Goal: Task Accomplishment & Management: Use online tool/utility

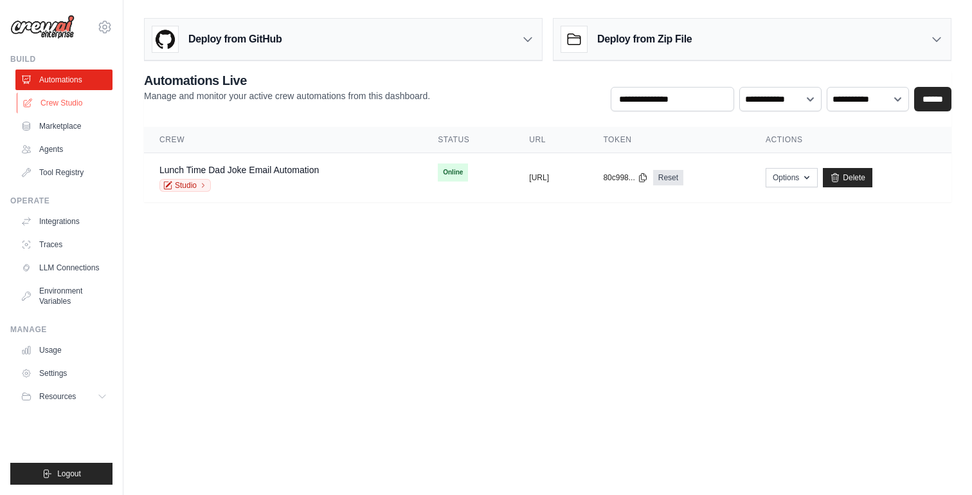
click at [48, 106] on link "Crew Studio" at bounding box center [65, 103] width 97 height 21
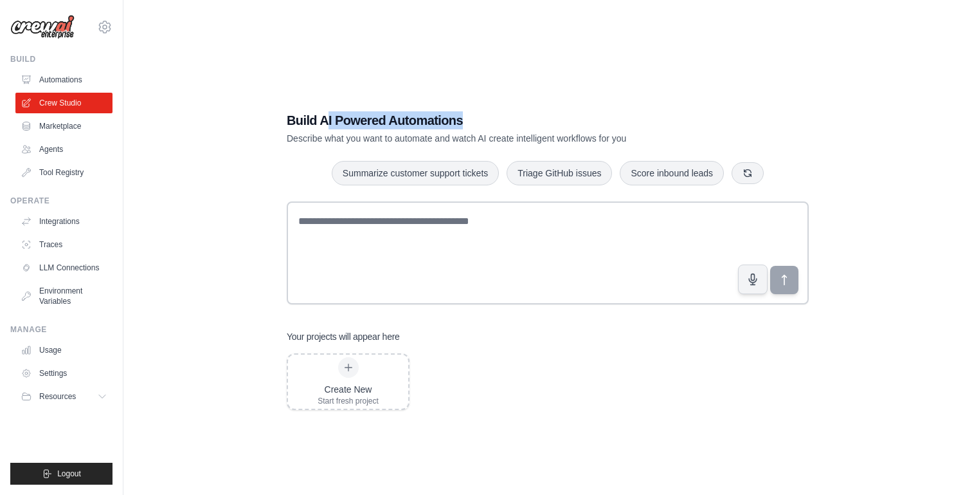
drag, startPoint x: 326, startPoint y: 118, endPoint x: 513, endPoint y: 118, distance: 187.2
click at [513, 118] on h1 "Build AI Powered Automations" at bounding box center [503, 120] width 432 height 18
click at [57, 147] on link "Agents" at bounding box center [65, 149] width 97 height 21
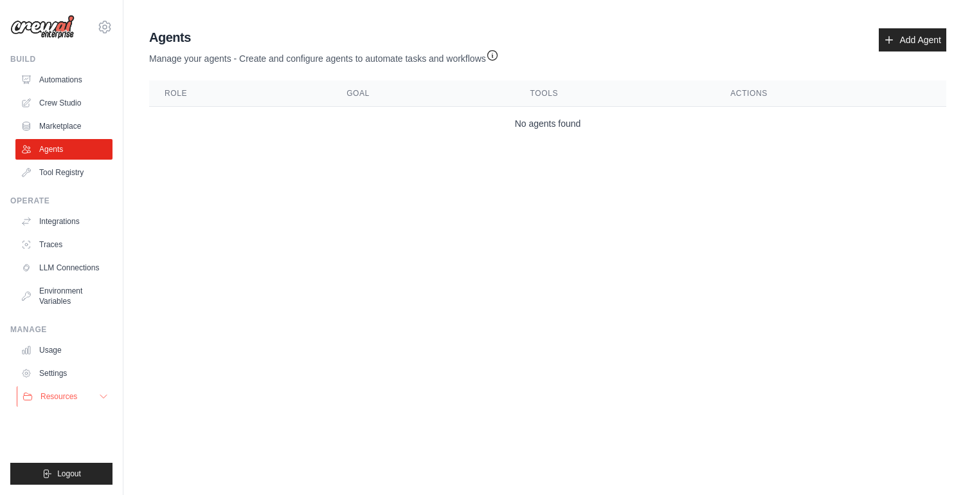
click at [78, 393] on button "Resources" at bounding box center [65, 396] width 97 height 21
click at [494, 53] on icon "button" at bounding box center [492, 54] width 13 height 13
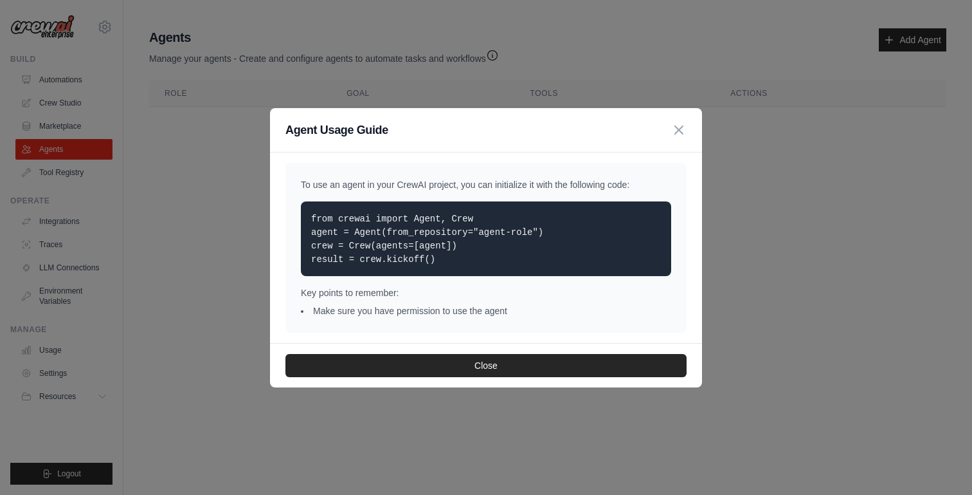
click at [533, 185] on p "To use an agent in your CrewAI project, you can initialize it with the followin…" at bounding box center [486, 184] width 370 height 13
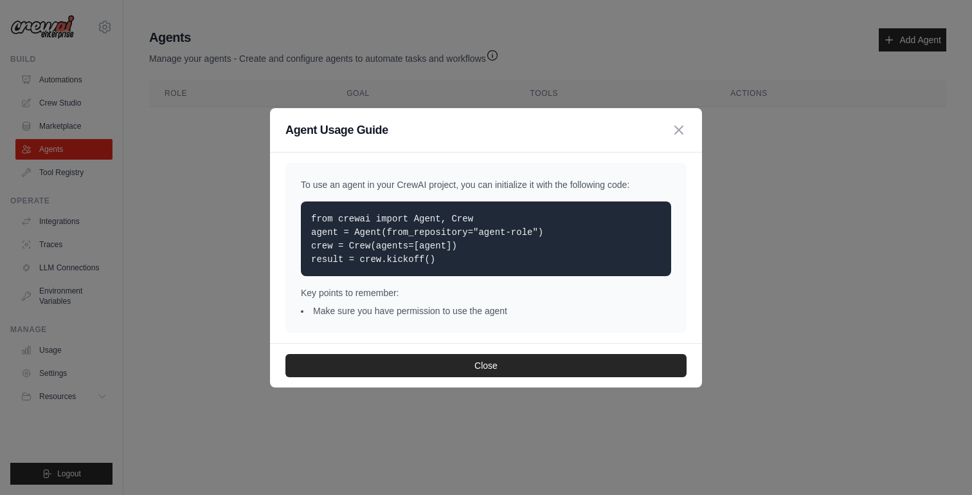
click at [533, 185] on p "To use an agent in your CrewAI project, you can initialize it with the followin…" at bounding box center [486, 184] width 370 height 13
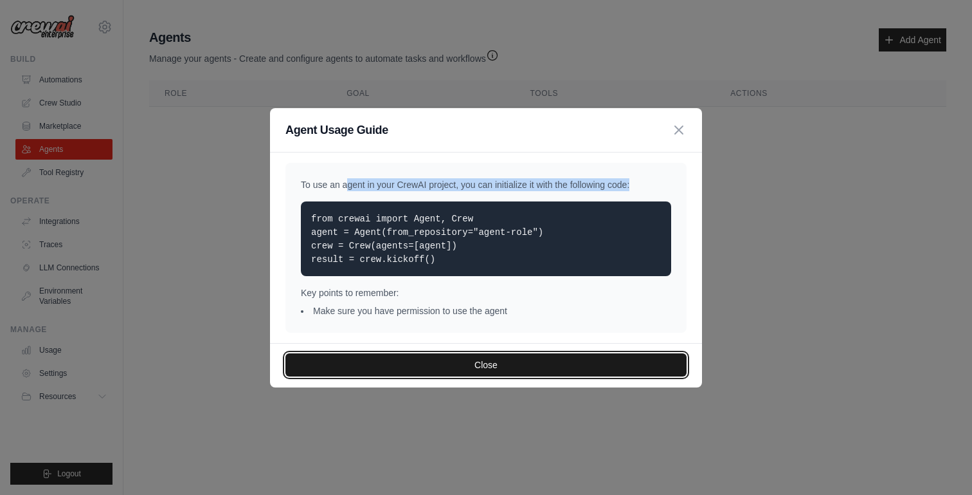
click at [509, 358] on button "Close" at bounding box center [486, 364] width 401 height 23
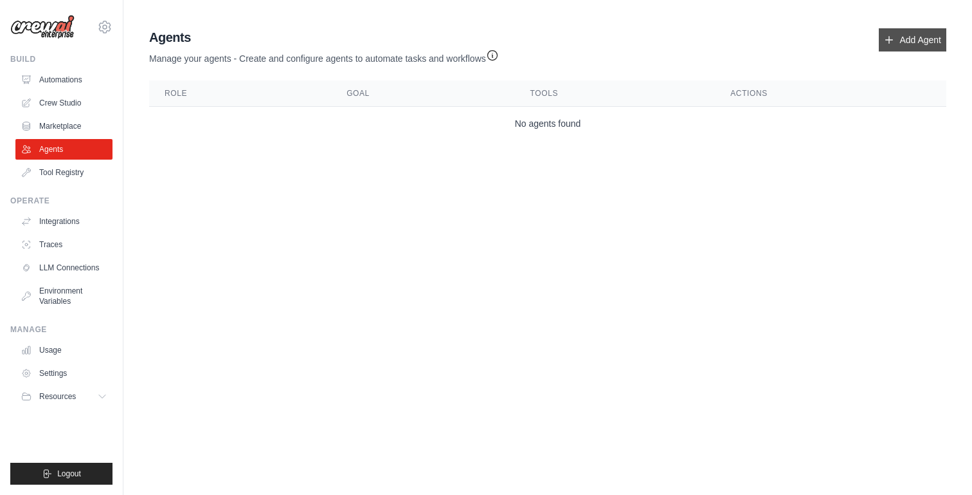
click at [927, 35] on link "Add Agent" at bounding box center [913, 39] width 68 height 23
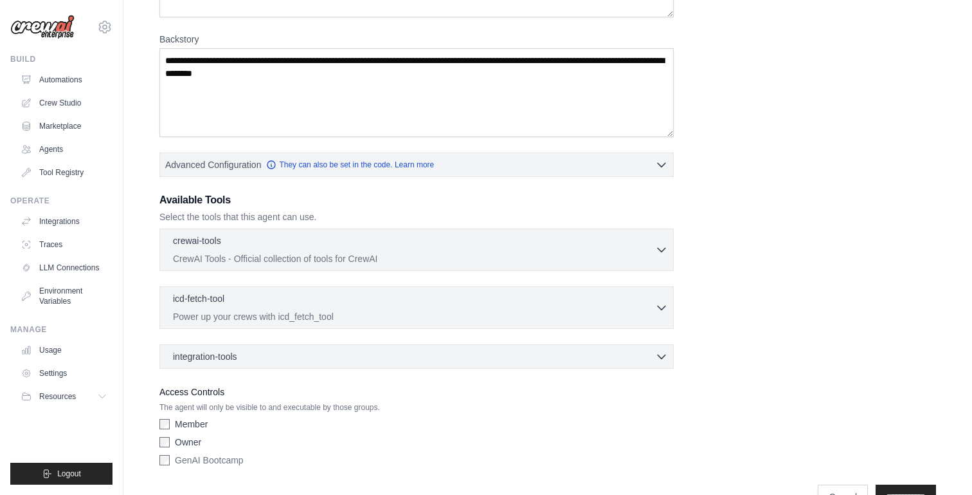
scroll to position [257, 0]
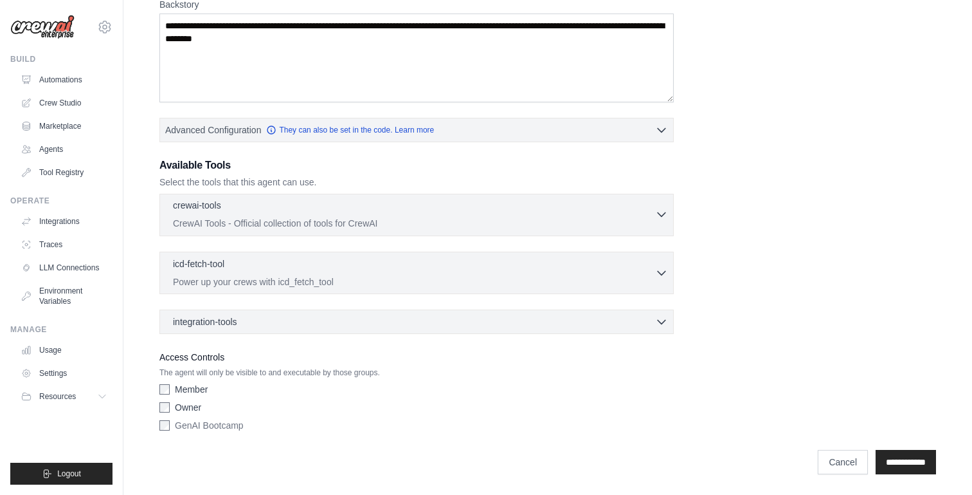
click at [665, 219] on icon "button" at bounding box center [661, 214] width 13 height 13
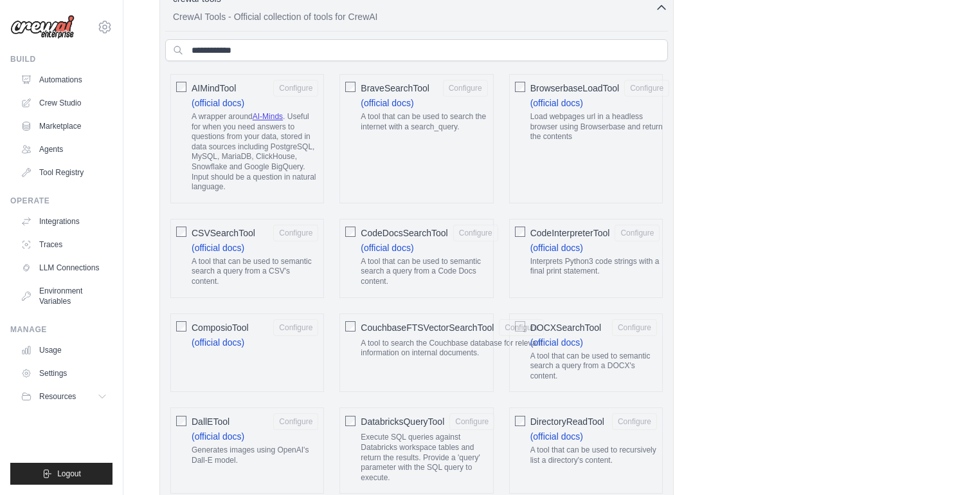
scroll to position [464, 0]
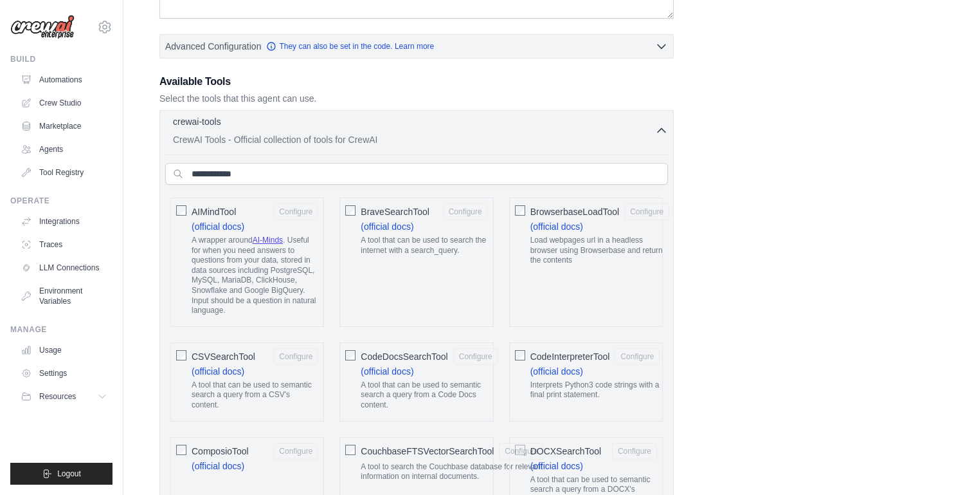
click at [664, 131] on icon "button" at bounding box center [662, 131] width 8 height 4
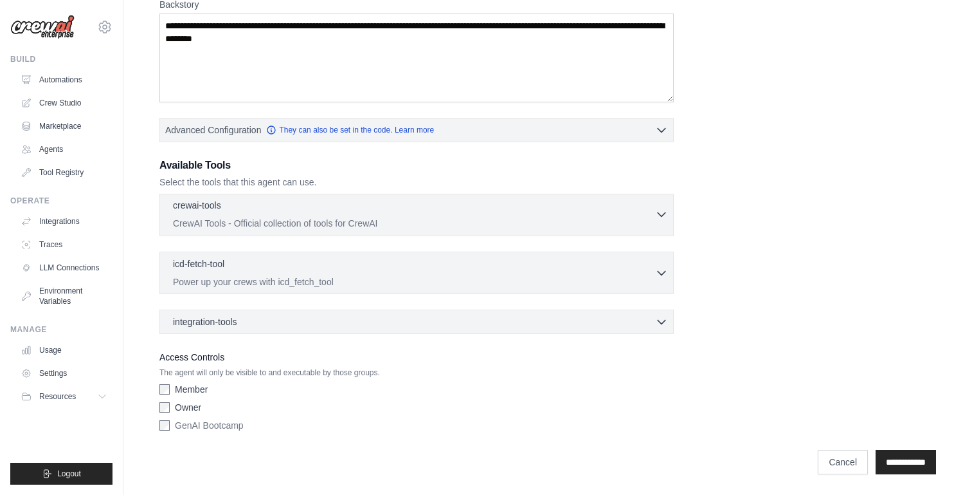
scroll to position [257, 0]
click at [666, 275] on icon "button" at bounding box center [661, 272] width 13 height 13
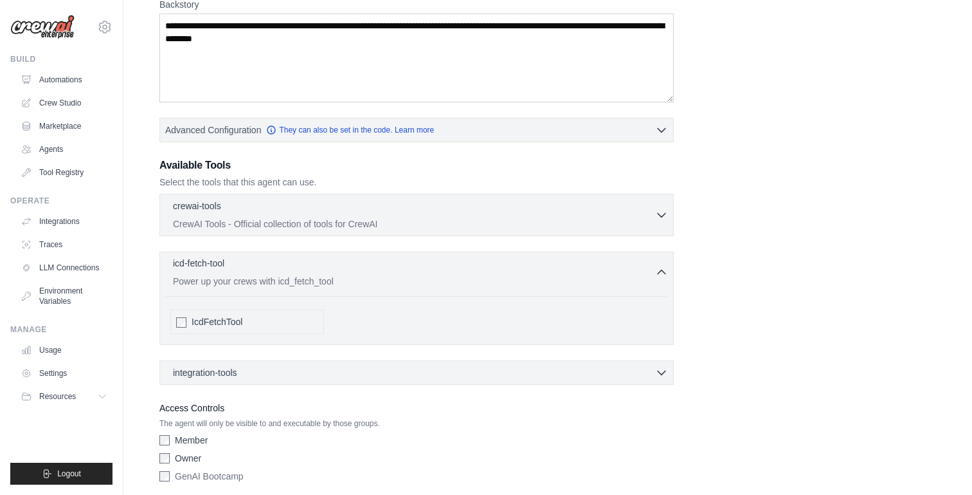
click at [666, 275] on icon "button" at bounding box center [661, 272] width 13 height 13
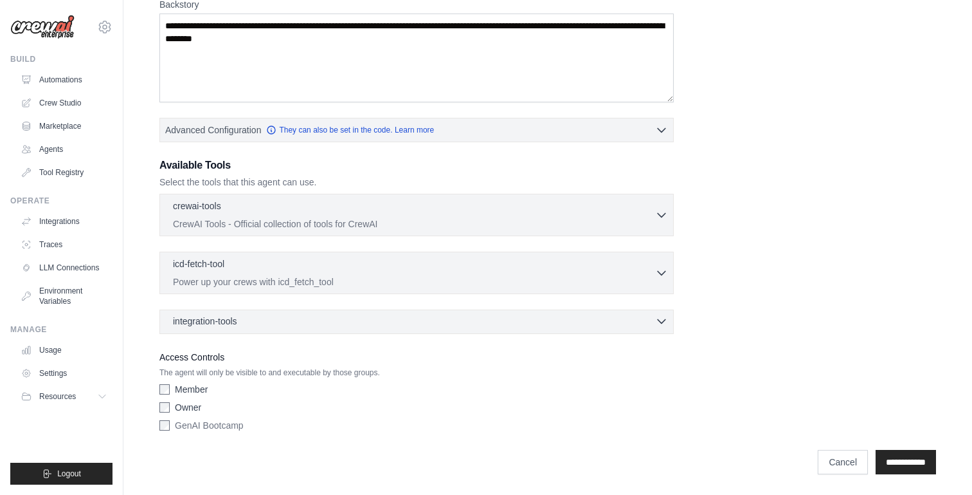
click at [666, 320] on icon "button" at bounding box center [661, 320] width 13 height 13
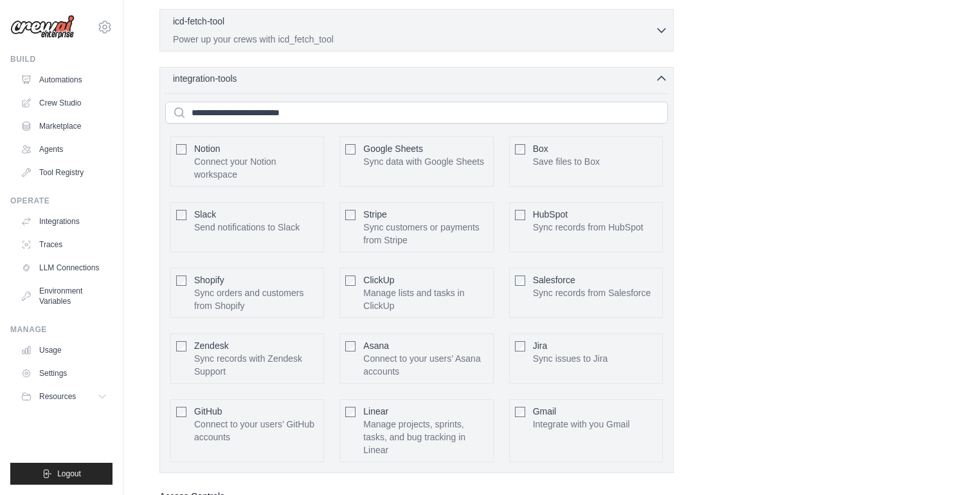
scroll to position [499, 0]
click at [662, 80] on icon "button" at bounding box center [661, 79] width 13 height 13
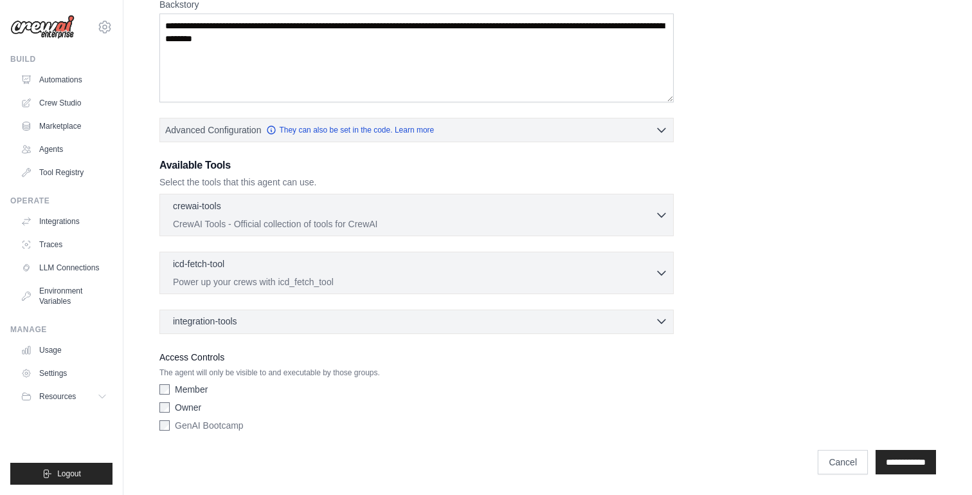
scroll to position [257, 0]
click at [654, 323] on div "integration-tools 0 selected" at bounding box center [420, 320] width 495 height 13
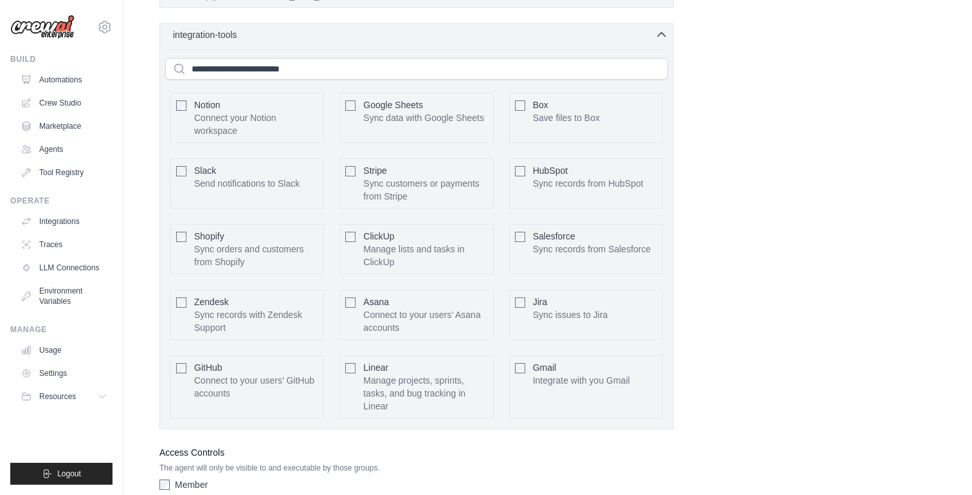
scroll to position [547, 0]
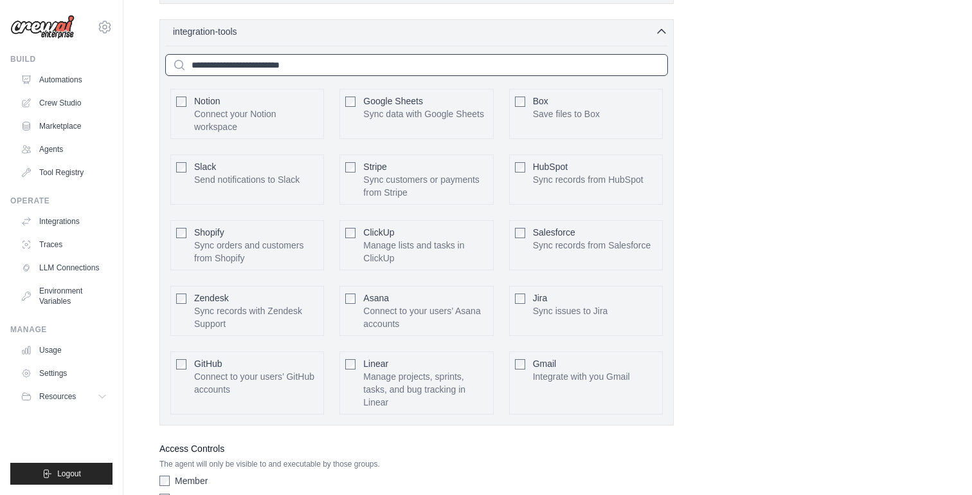
click at [388, 64] on input "text" at bounding box center [416, 65] width 503 height 22
click at [359, 71] on input "text" at bounding box center [416, 65] width 503 height 22
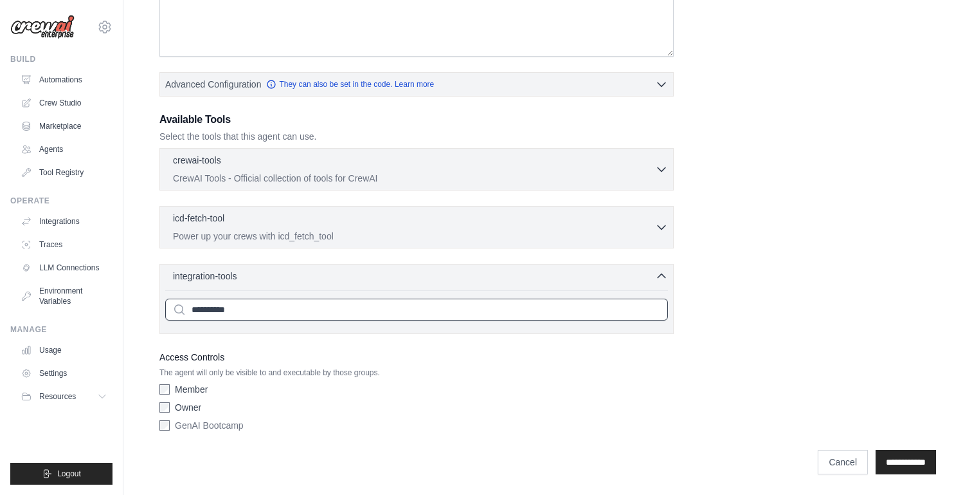
click at [876, 450] on input "**********" at bounding box center [906, 462] width 60 height 24
type input "**********"
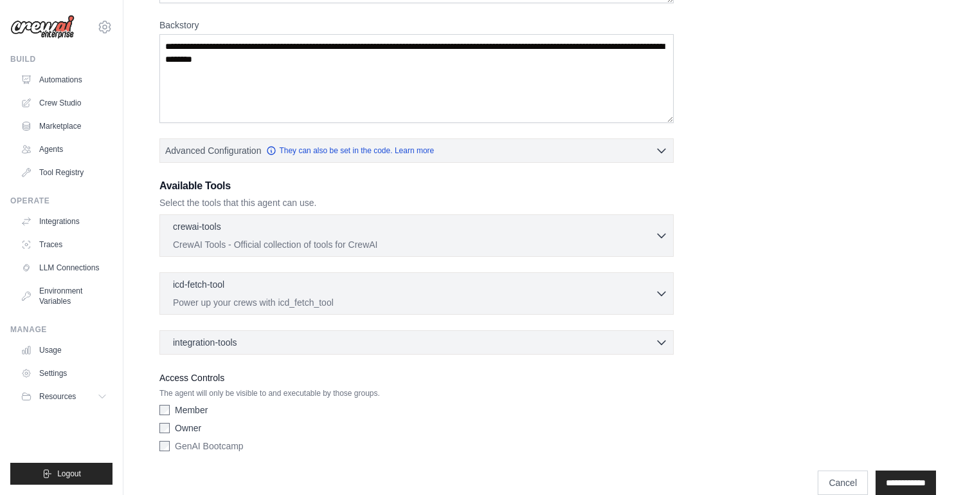
scroll to position [311, 0]
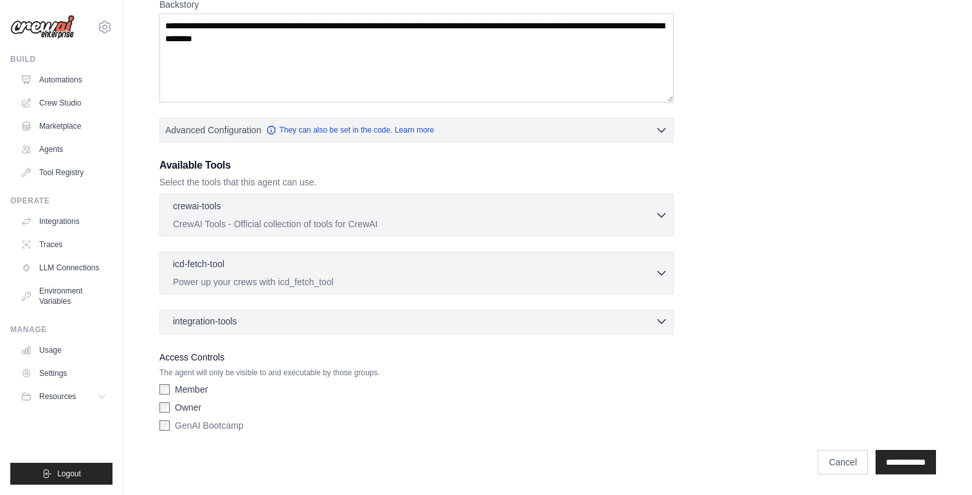
click at [318, 324] on div "integration-tools 0 selected" at bounding box center [420, 320] width 495 height 13
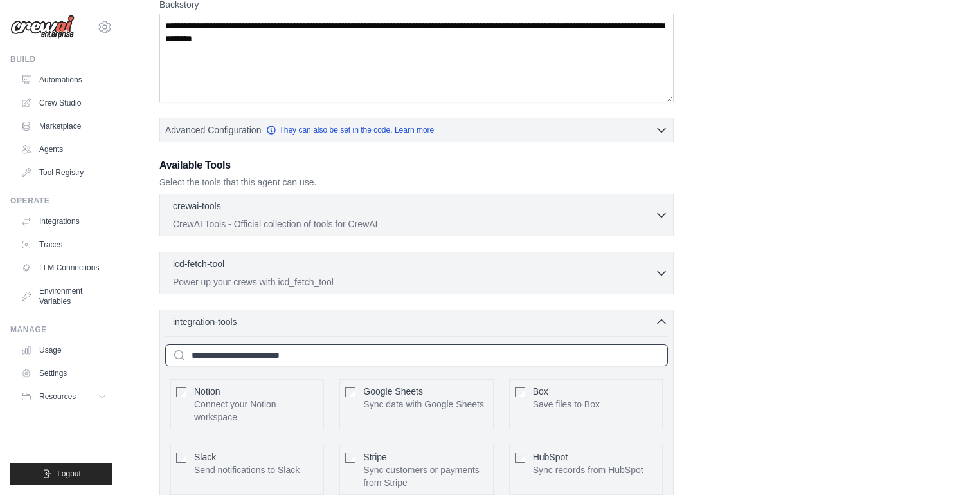
click at [325, 360] on input "text" at bounding box center [416, 355] width 503 height 22
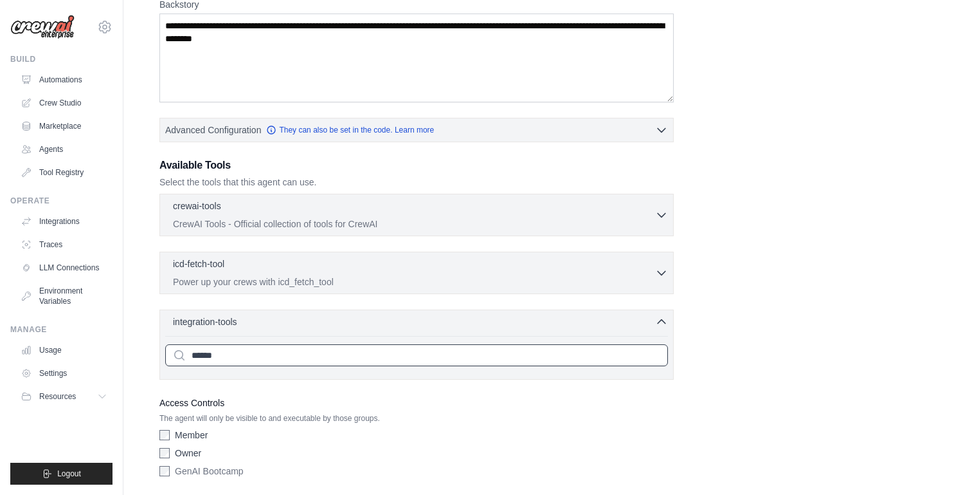
type input "*******"
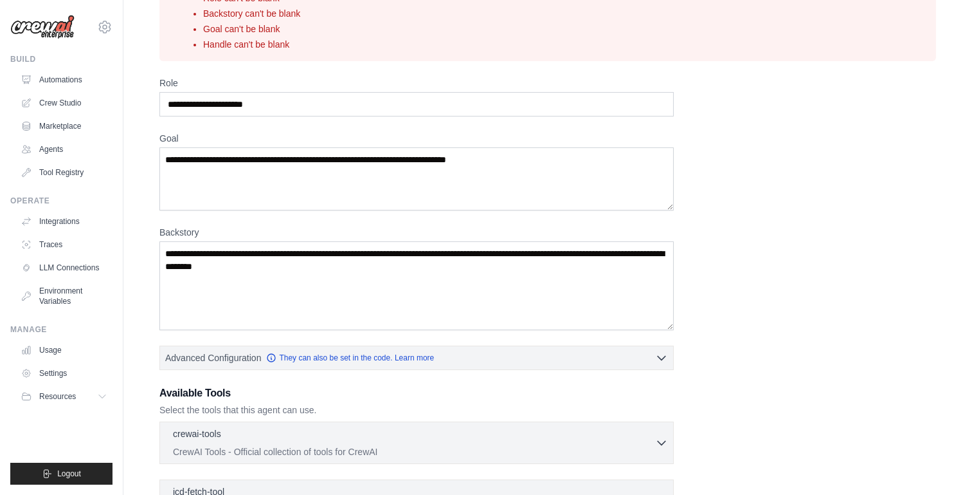
scroll to position [0, 0]
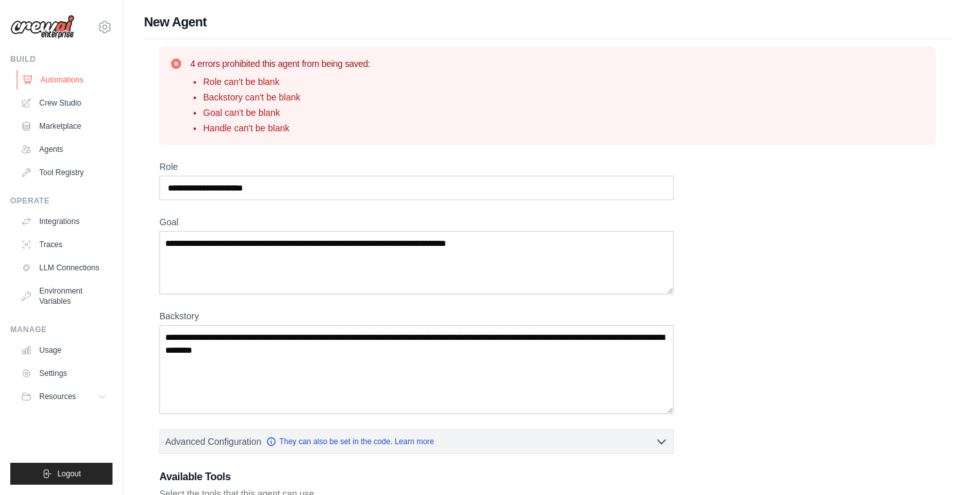
click at [104, 83] on link "Automations" at bounding box center [65, 79] width 97 height 21
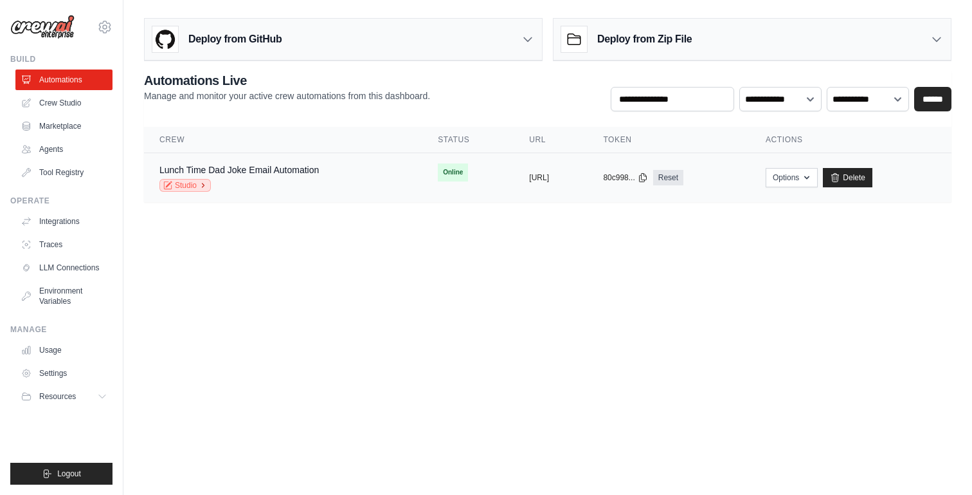
click at [196, 182] on link "Studio" at bounding box center [184, 185] width 51 height 13
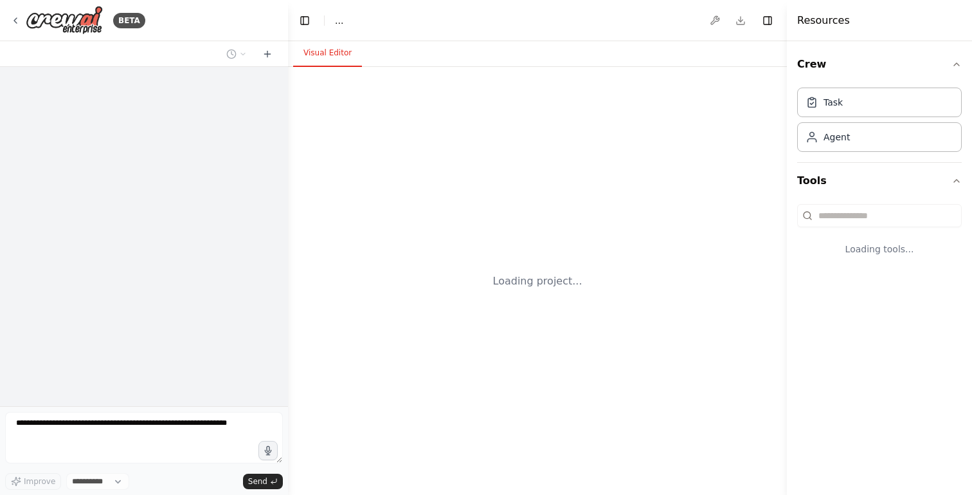
select select "****"
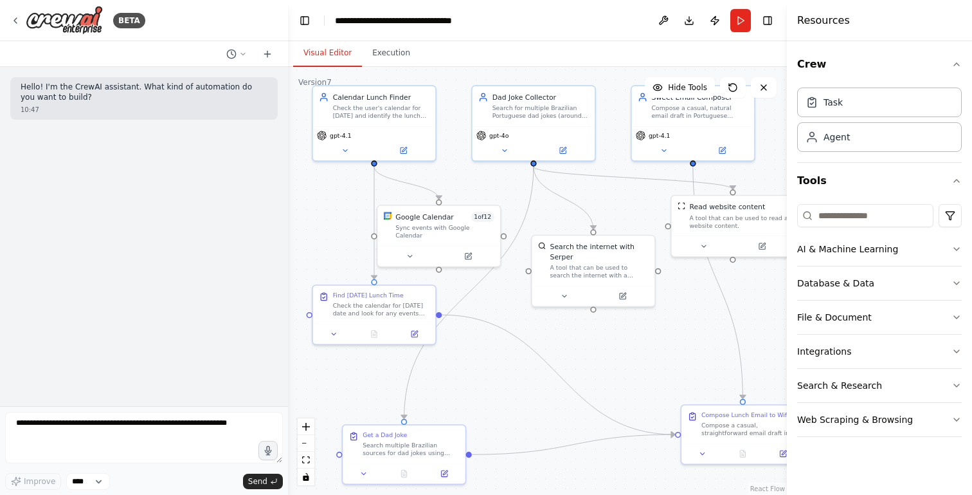
drag, startPoint x: 711, startPoint y: 370, endPoint x: 705, endPoint y: 320, distance: 51.1
click at [705, 320] on div ".deletable-edge-delete-btn { width: 20px; height: 20px; border: 0px solid #ffff…" at bounding box center [537, 281] width 499 height 428
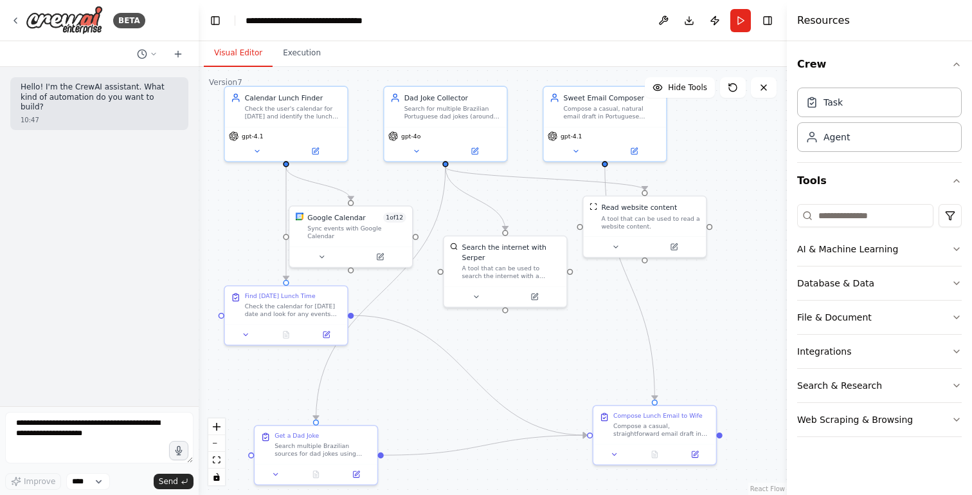
drag, startPoint x: 286, startPoint y: 367, endPoint x: 199, endPoint y: 367, distance: 86.8
click at [199, 367] on div "**********" at bounding box center [486, 247] width 972 height 495
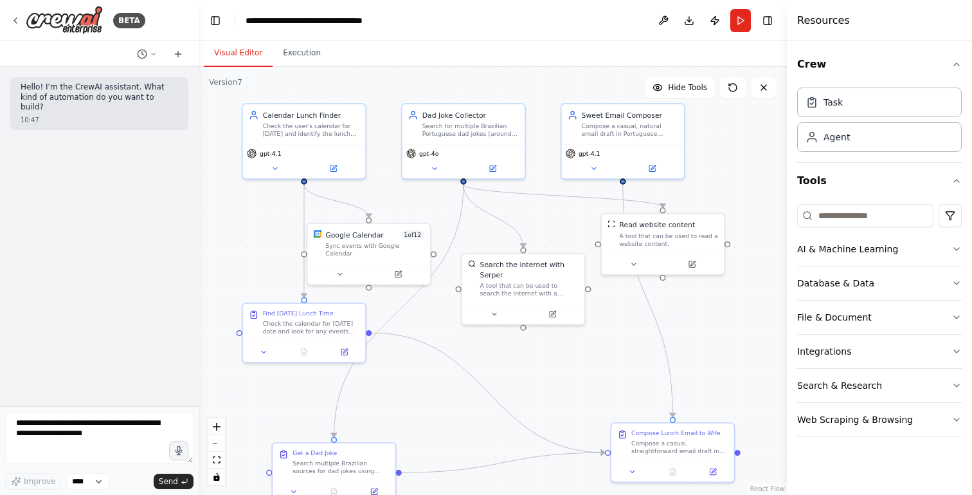
drag, startPoint x: 469, startPoint y: 412, endPoint x: 495, endPoint y: 442, distance: 40.2
click at [495, 442] on div ".deletable-edge-delete-btn { width: 20px; height: 20px; border: 0px solid #ffff…" at bounding box center [493, 281] width 588 height 428
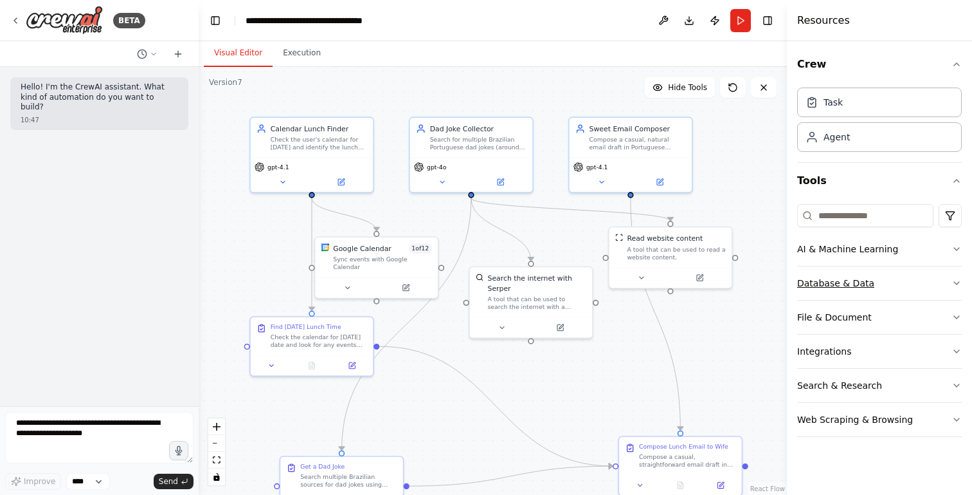
click at [870, 277] on button "Database & Data" at bounding box center [879, 282] width 165 height 33
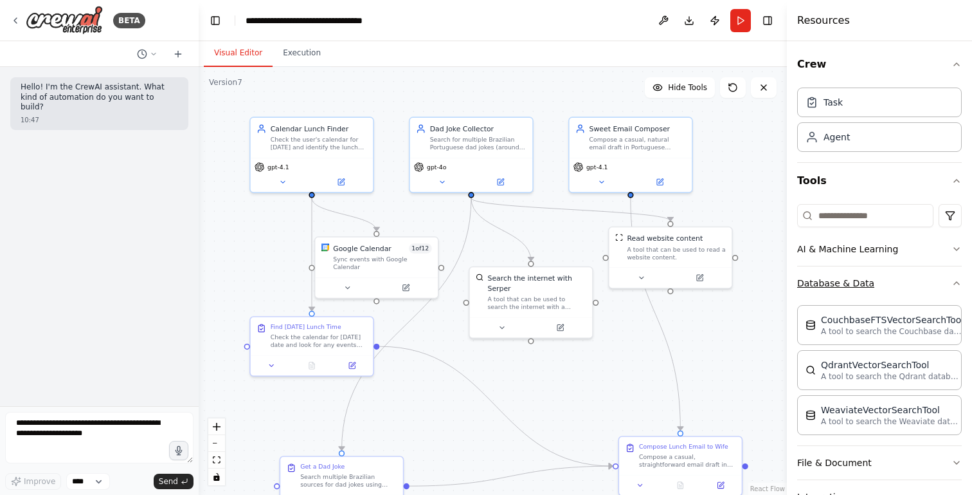
click at [870, 277] on button "Database & Data" at bounding box center [879, 282] width 165 height 33
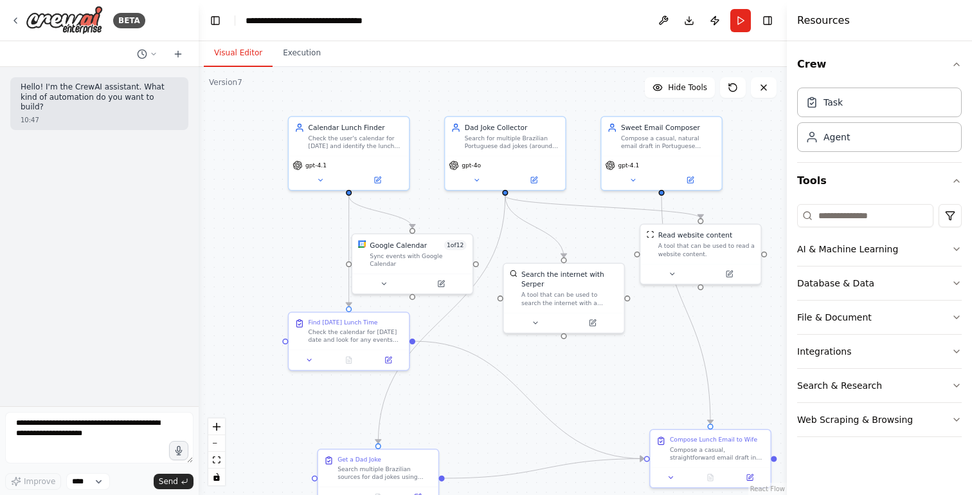
drag, startPoint x: 711, startPoint y: 380, endPoint x: 741, endPoint y: 375, distance: 30.7
click at [741, 375] on div ".deletable-edge-delete-btn { width: 20px; height: 20px; border: 0px solid #ffff…" at bounding box center [493, 281] width 588 height 428
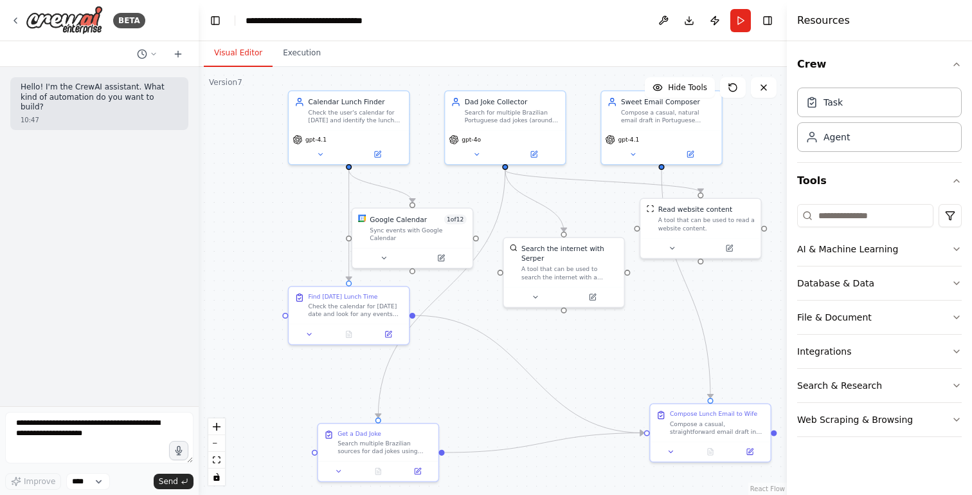
drag, startPoint x: 666, startPoint y: 343, endPoint x: 665, endPoint y: 319, distance: 23.8
click at [665, 319] on div ".deletable-edge-delete-btn { width: 20px; height: 20px; border: 0px solid #ffff…" at bounding box center [493, 281] width 588 height 428
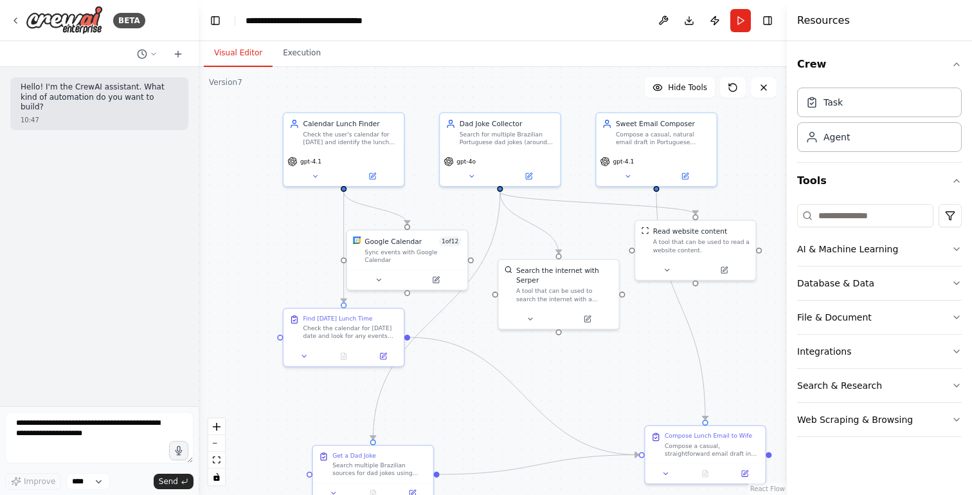
drag, startPoint x: 769, startPoint y: 134, endPoint x: 763, endPoint y: 157, distance: 24.0
click at [763, 157] on div ".deletable-edge-delete-btn { width: 20px; height: 20px; border: 0px solid #ffff…" at bounding box center [493, 281] width 588 height 428
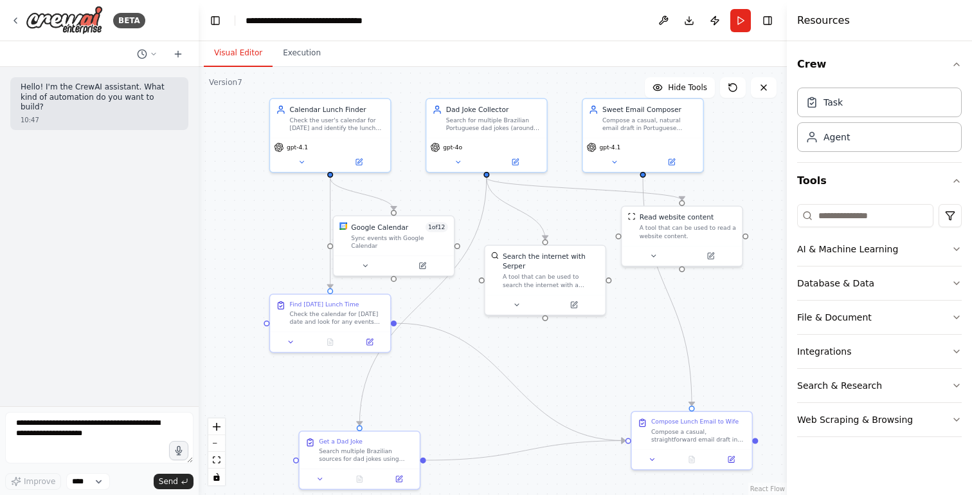
drag, startPoint x: 598, startPoint y: 238, endPoint x: 589, endPoint y: 222, distance: 18.4
click at [589, 222] on div ".deletable-edge-delete-btn { width: 20px; height: 20px; border: 0px solid #ffff…" at bounding box center [493, 281] width 588 height 428
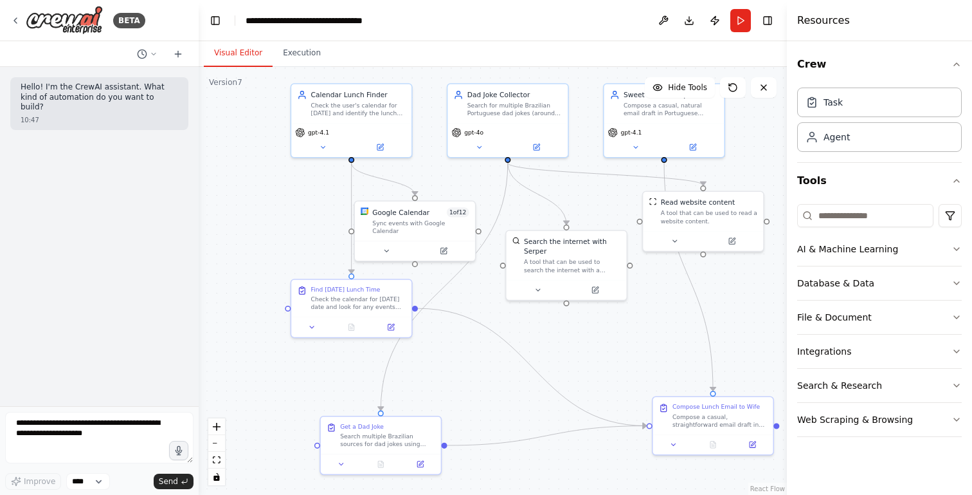
drag, startPoint x: 477, startPoint y: 376, endPoint x: 495, endPoint y: 360, distance: 24.2
click at [495, 360] on div ".deletable-edge-delete-btn { width: 20px; height: 20px; border: 0px solid #ffff…" at bounding box center [493, 281] width 588 height 428
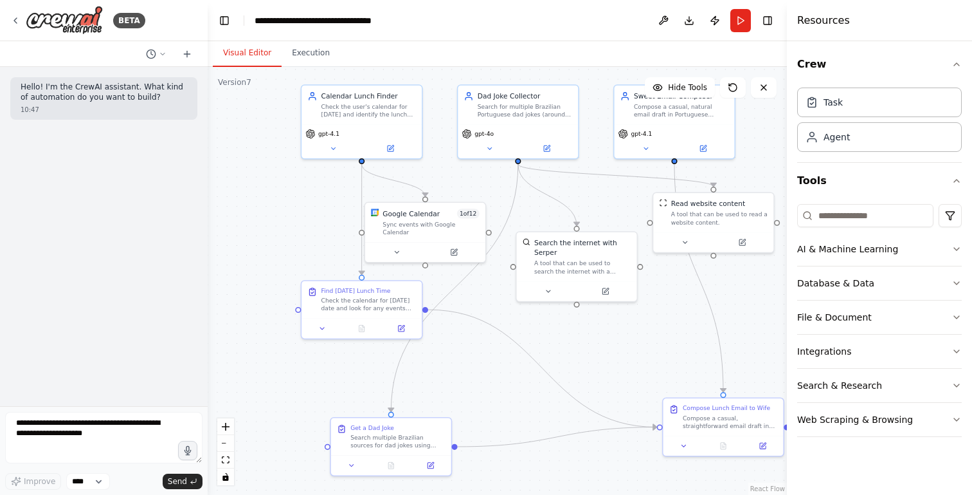
drag, startPoint x: 198, startPoint y: 421, endPoint x: 208, endPoint y: 421, distance: 9.6
click at [208, 421] on div "**********" at bounding box center [486, 247] width 972 height 495
click at [661, 17] on button at bounding box center [663, 20] width 21 height 23
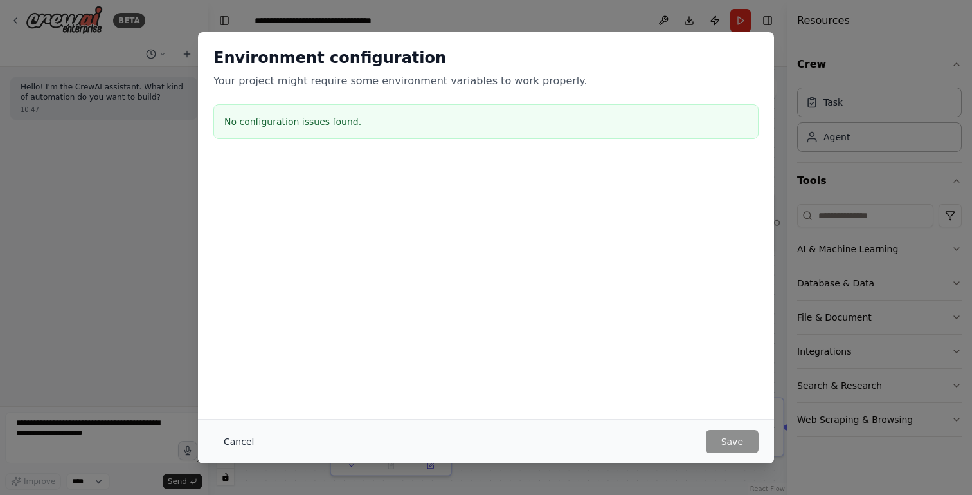
click at [241, 437] on button "Cancel" at bounding box center [239, 441] width 51 height 23
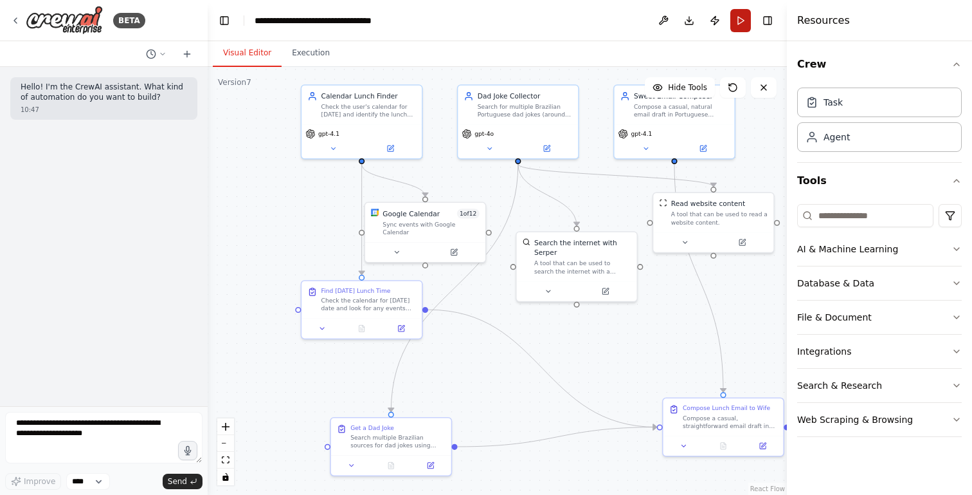
click at [741, 21] on button "Run" at bounding box center [741, 20] width 21 height 23
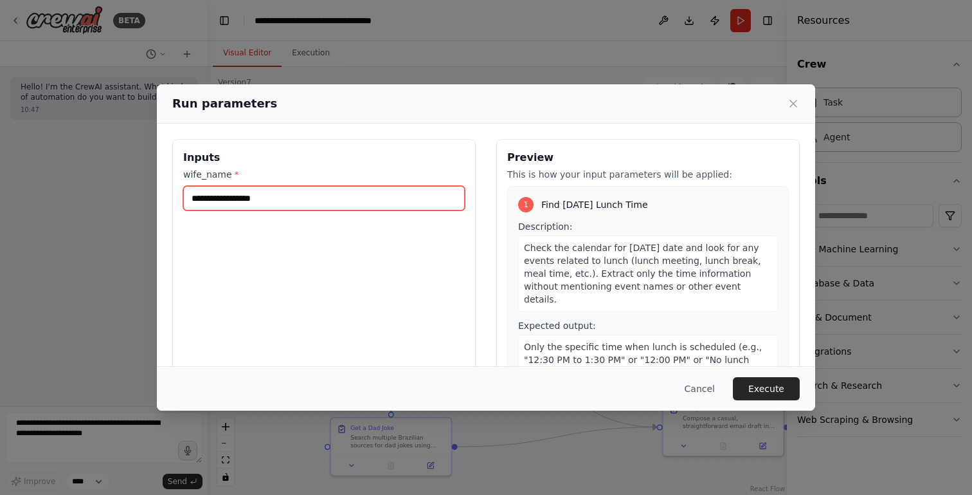
click at [372, 201] on input "wife_name *" at bounding box center [324, 198] width 282 height 24
type input "******"
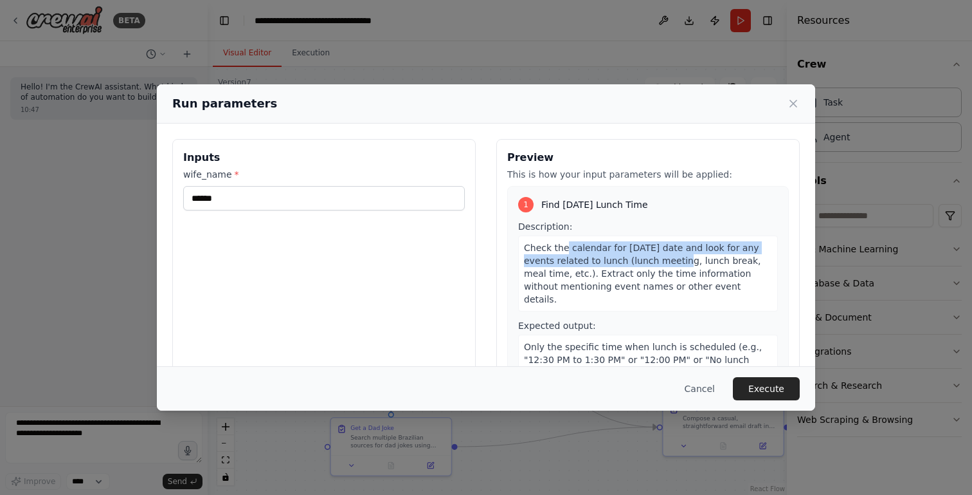
drag, startPoint x: 566, startPoint y: 244, endPoint x: 644, endPoint y: 265, distance: 80.7
click at [644, 265] on span "Check the calendar for [DATE] date and look for any events related to lunch (lu…" at bounding box center [642, 273] width 237 height 62
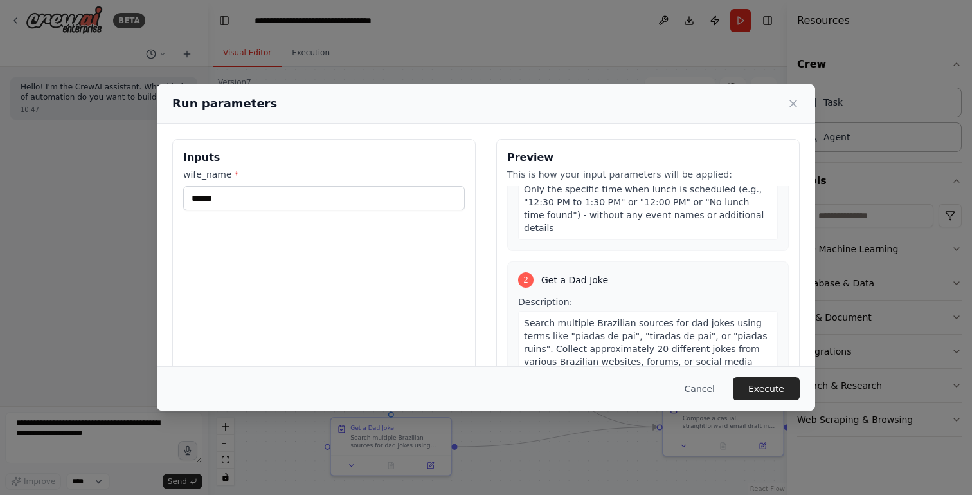
scroll to position [169, 0]
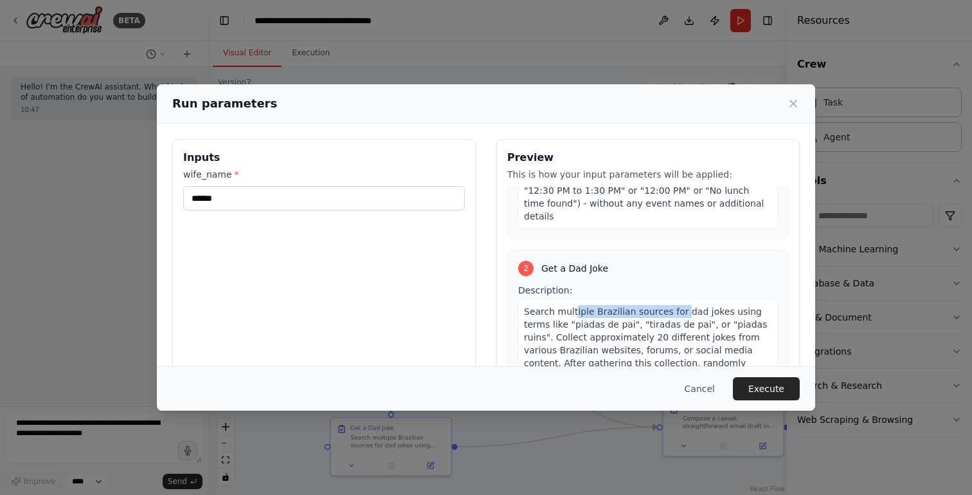
drag, startPoint x: 574, startPoint y: 285, endPoint x: 678, endPoint y: 285, distance: 103.5
click at [678, 306] on span "Search multiple Brazilian sources for dad jokes using terms like "piadas de pai…" at bounding box center [645, 356] width 243 height 100
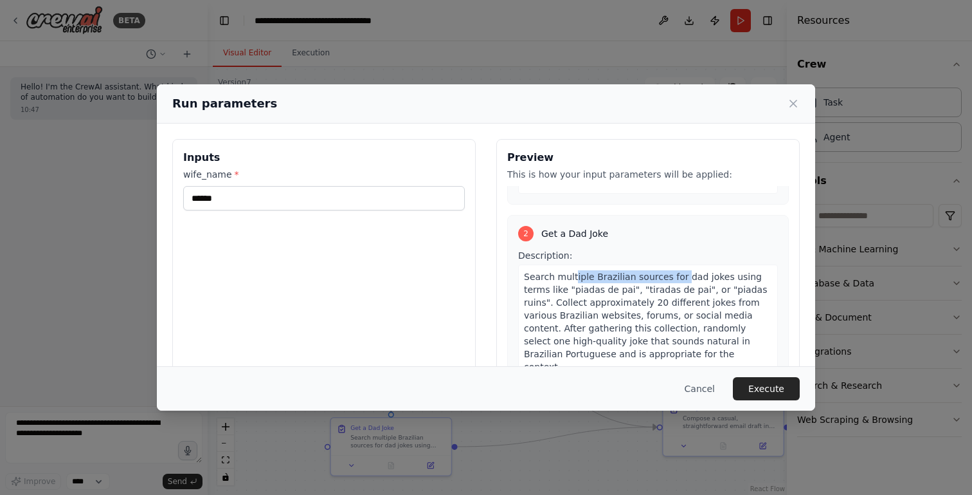
scroll to position [211, 0]
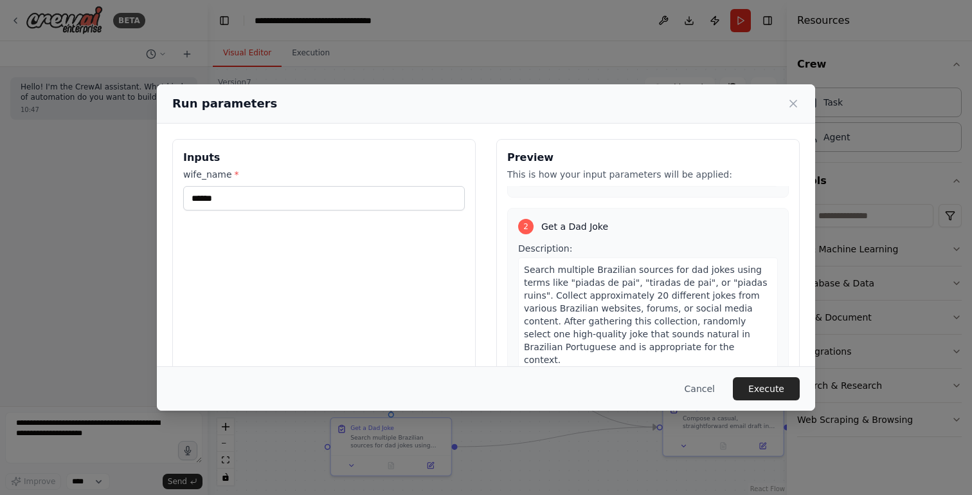
click at [687, 264] on span "Search multiple Brazilian sources for dad jokes using terms like "piadas de pai…" at bounding box center [645, 314] width 243 height 100
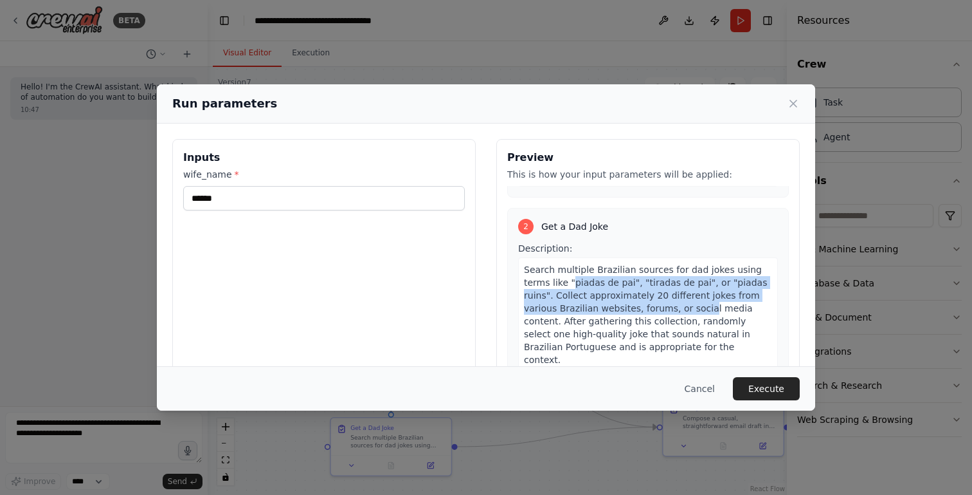
drag, startPoint x: 546, startPoint y: 255, endPoint x: 670, endPoint y: 278, distance: 126.3
click at [670, 279] on span "Search multiple Brazilian sources for dad jokes using terms like "piadas de pai…" at bounding box center [645, 314] width 243 height 100
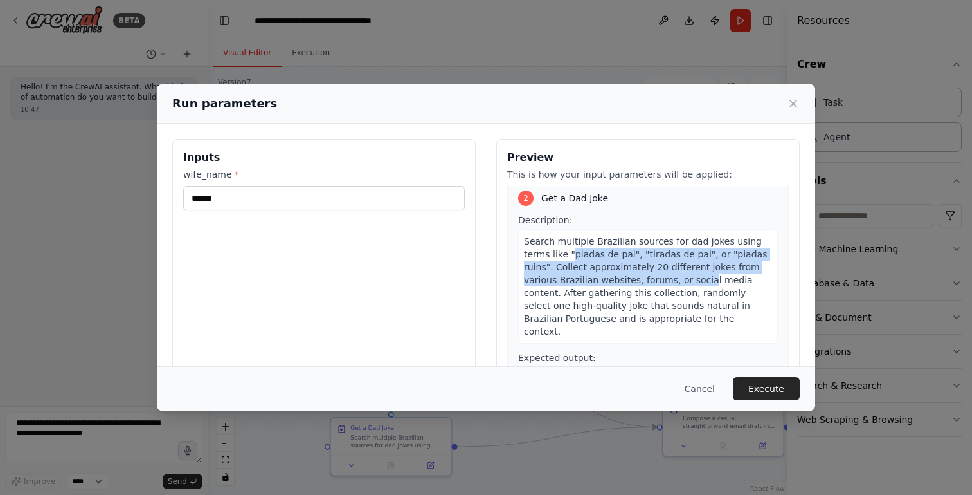
scroll to position [246, 0]
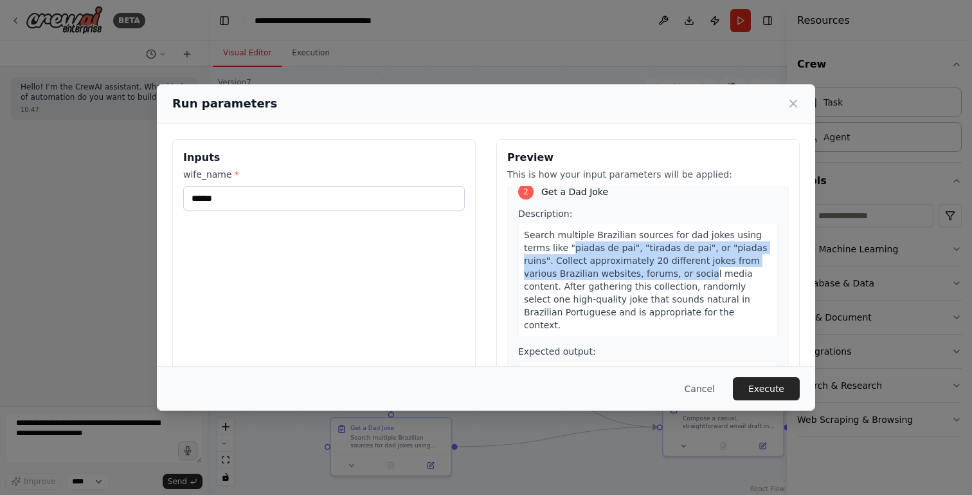
click at [670, 278] on div "Search multiple Brazilian sources for dad jokes using terms like "piadas de pai…" at bounding box center [648, 280] width 260 height 114
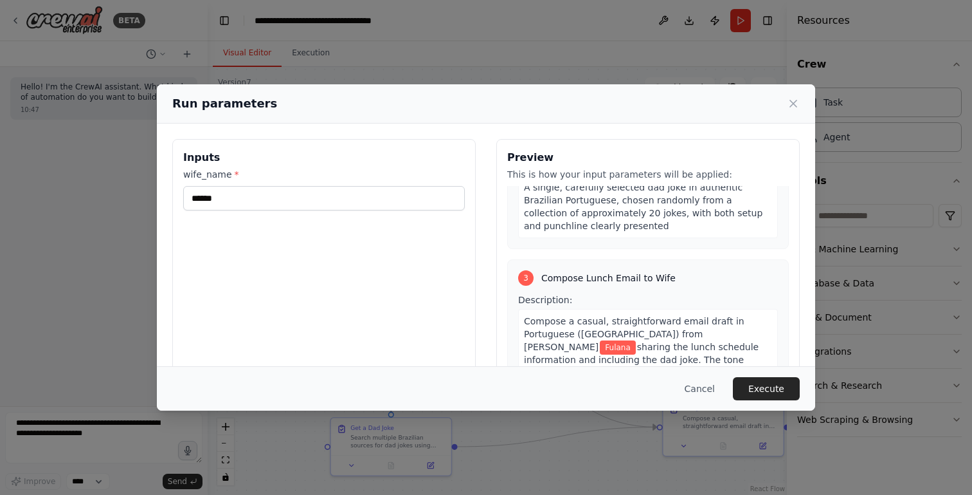
scroll to position [433, 0]
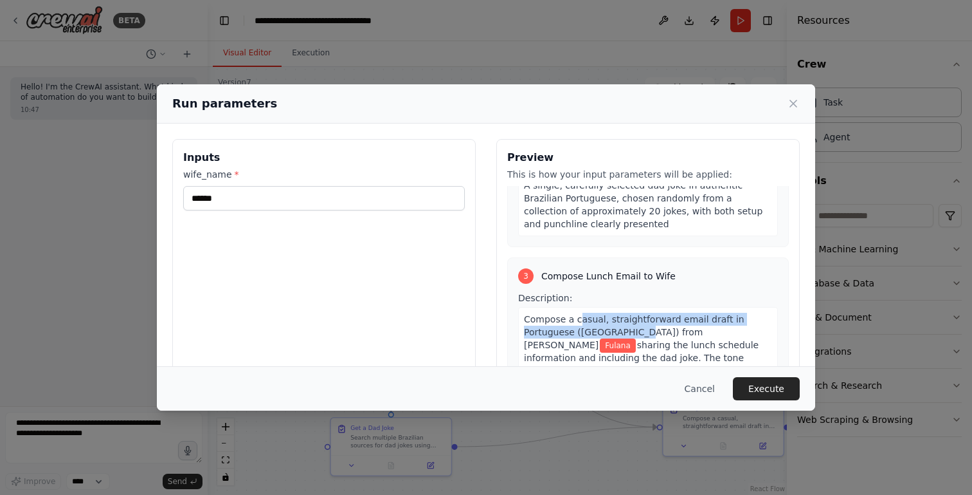
drag, startPoint x: 578, startPoint y: 280, endPoint x: 627, endPoint y: 290, distance: 50.6
click at [627, 314] on span "Compose a casual, straightforward email draft in Portuguese ([GEOGRAPHIC_DATA])…" at bounding box center [634, 332] width 221 height 36
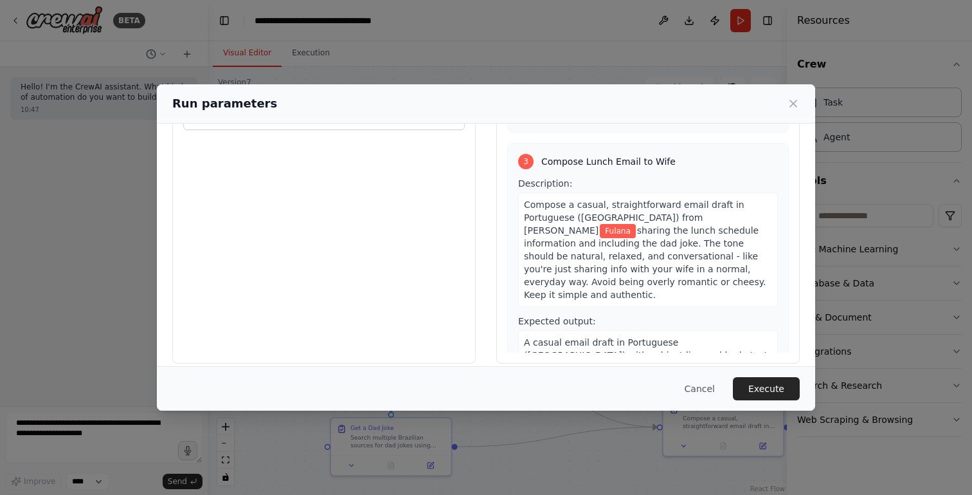
scroll to position [93, 0]
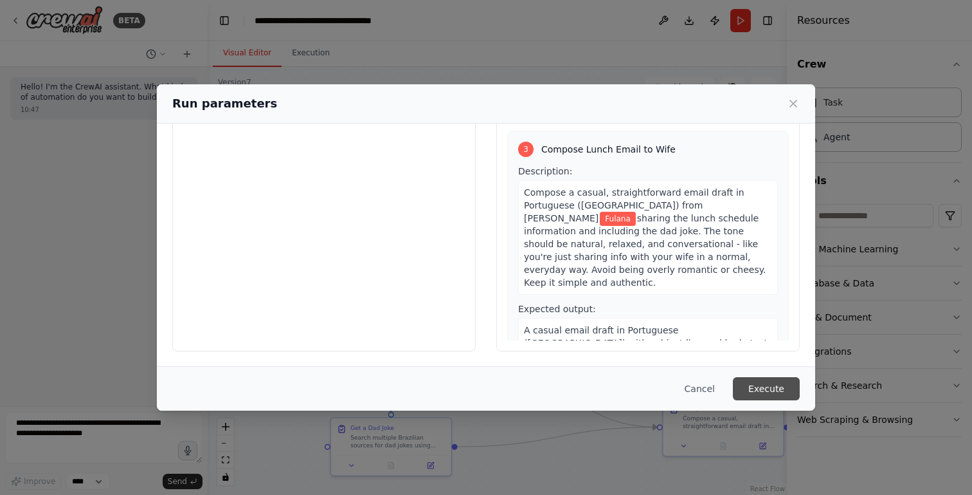
click at [779, 390] on button "Execute" at bounding box center [766, 388] width 67 height 23
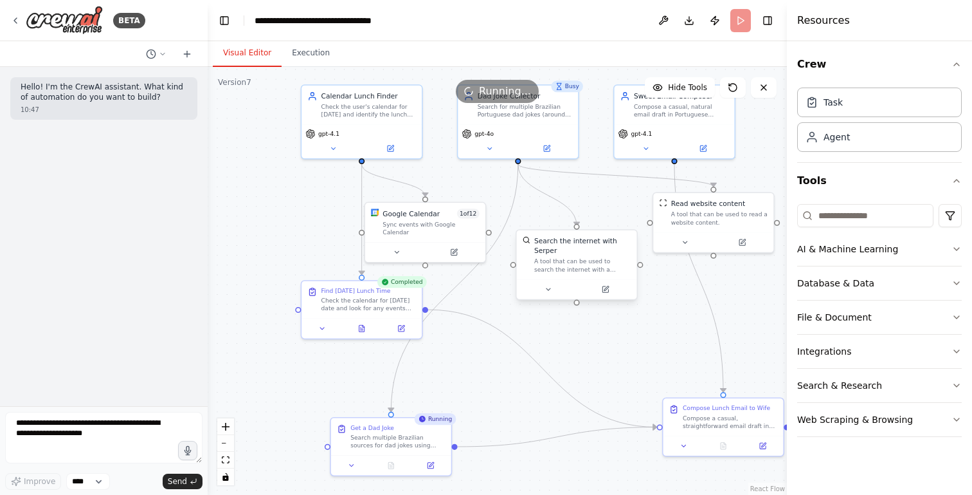
click at [551, 296] on div at bounding box center [577, 289] width 120 height 20
click at [550, 290] on icon at bounding box center [549, 290] width 8 height 8
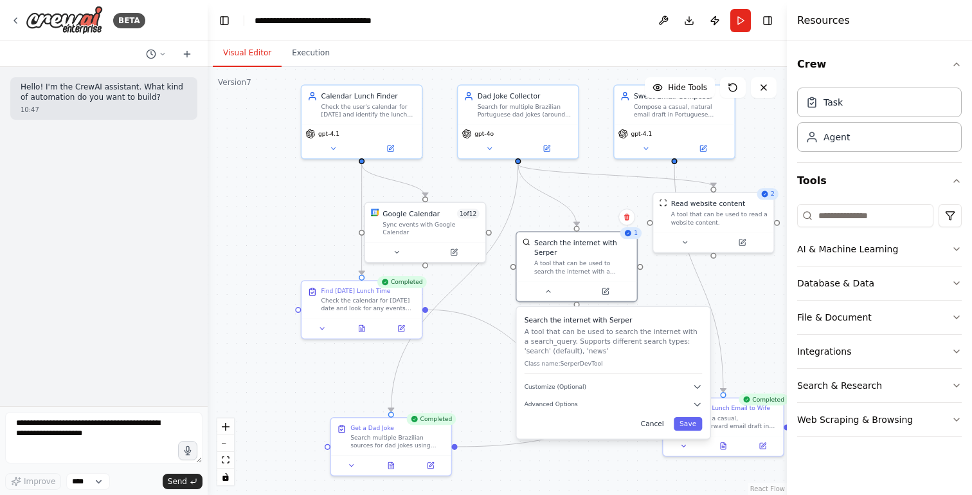
click at [659, 424] on button "Cancel" at bounding box center [652, 424] width 35 height 14
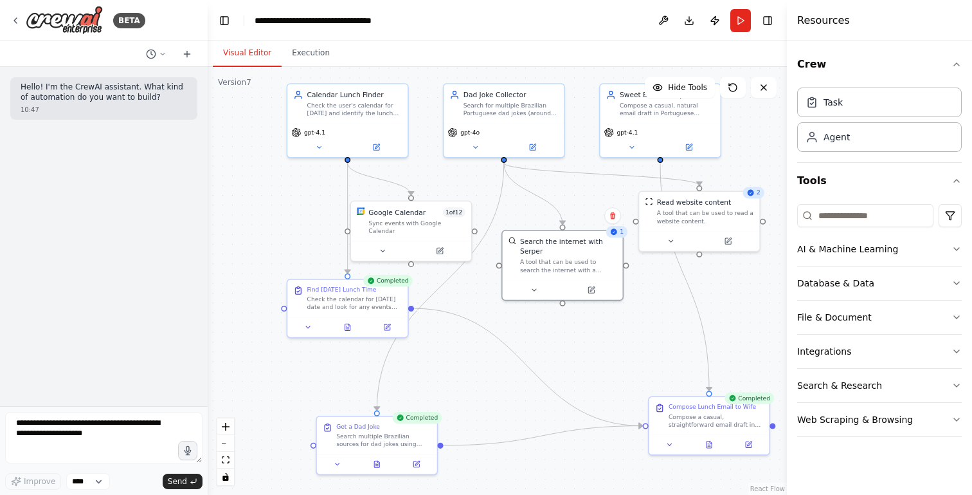
drag, startPoint x: 764, startPoint y: 329, endPoint x: 750, endPoint y: 327, distance: 14.2
click at [750, 327] on div ".deletable-edge-delete-btn { width: 20px; height: 20px; border: 0px solid #ffff…" at bounding box center [497, 281] width 579 height 428
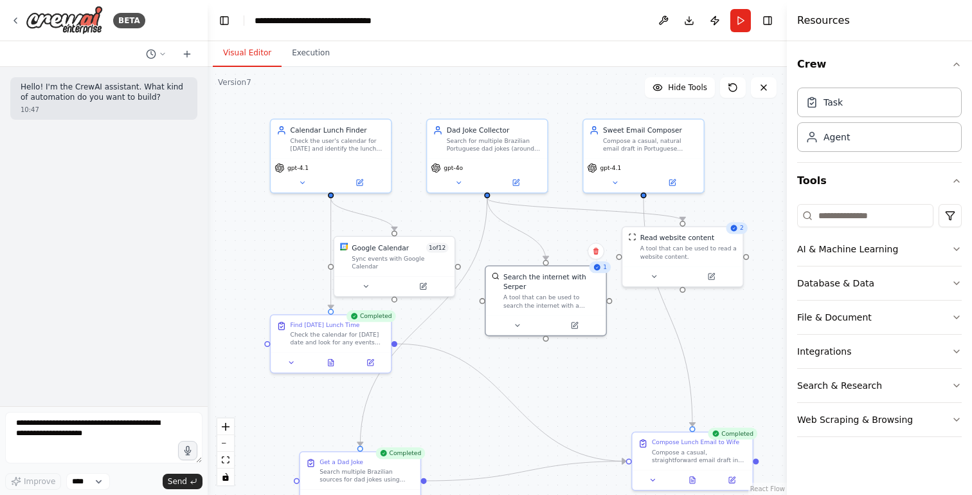
drag, startPoint x: 666, startPoint y: 331, endPoint x: 650, endPoint y: 366, distance: 38.9
click at [650, 366] on div ".deletable-edge-delete-btn { width: 20px; height: 20px; border: 0px solid #ffff…" at bounding box center [497, 281] width 579 height 428
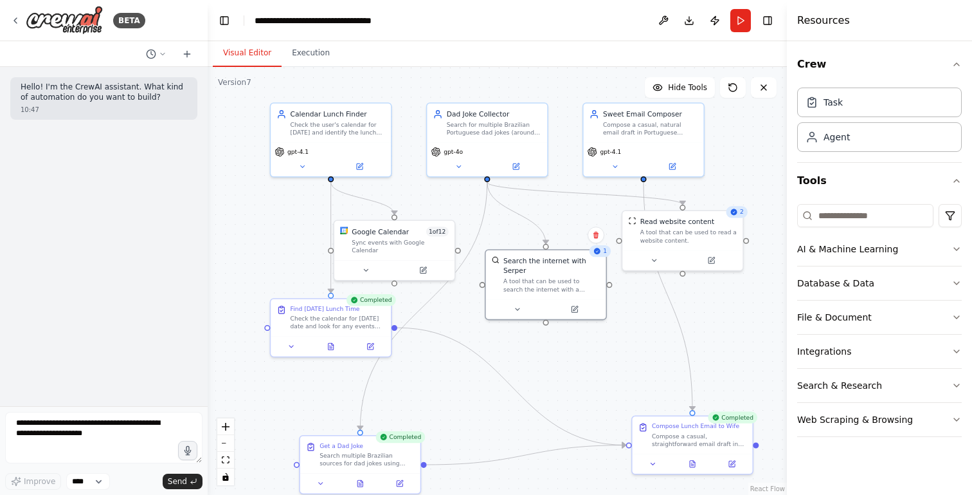
drag, startPoint x: 650, startPoint y: 366, endPoint x: 650, endPoint y: 350, distance: 16.1
click at [650, 350] on div ".deletable-edge-delete-btn { width: 20px; height: 20px; border: 0px solid #ffff…" at bounding box center [497, 281] width 579 height 428
click at [228, 439] on button "zoom out" at bounding box center [225, 443] width 17 height 17
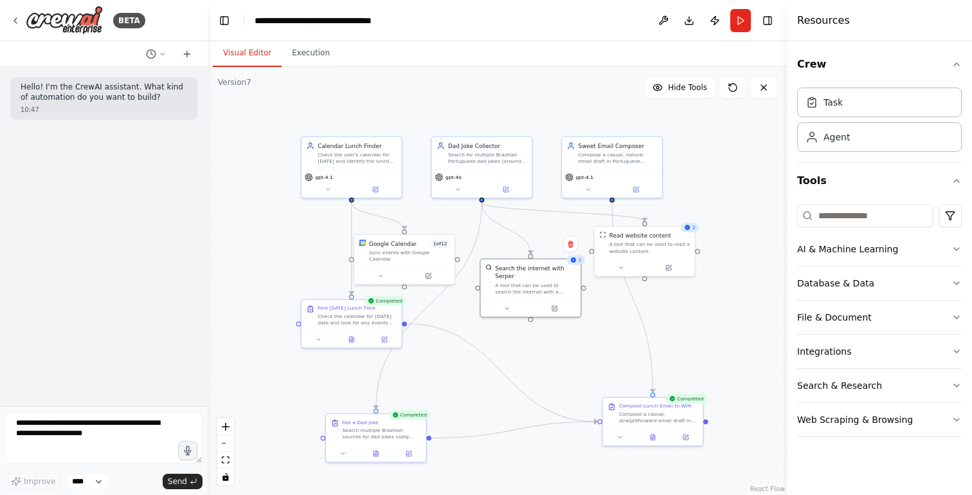
drag, startPoint x: 700, startPoint y: 311, endPoint x: 692, endPoint y: 314, distance: 8.6
click at [692, 314] on div ".deletable-edge-delete-btn { width: 20px; height: 20px; border: 0px solid #ffff…" at bounding box center [497, 281] width 579 height 428
click at [309, 57] on button "Execution" at bounding box center [311, 53] width 59 height 27
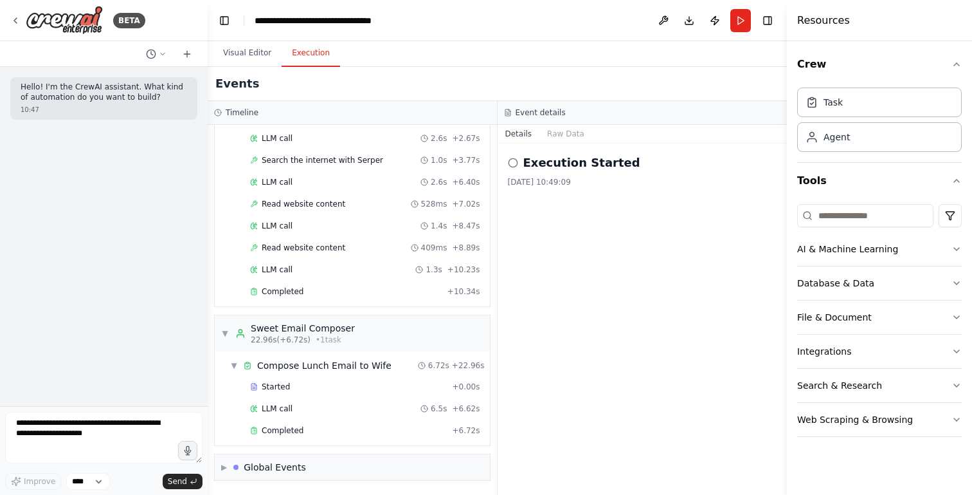
scroll to position [0, 0]
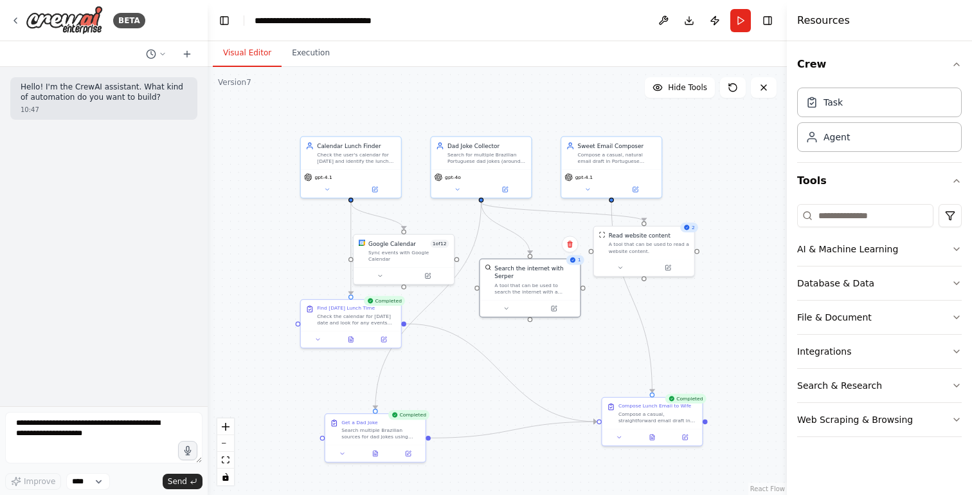
click at [249, 55] on button "Visual Editor" at bounding box center [247, 53] width 69 height 27
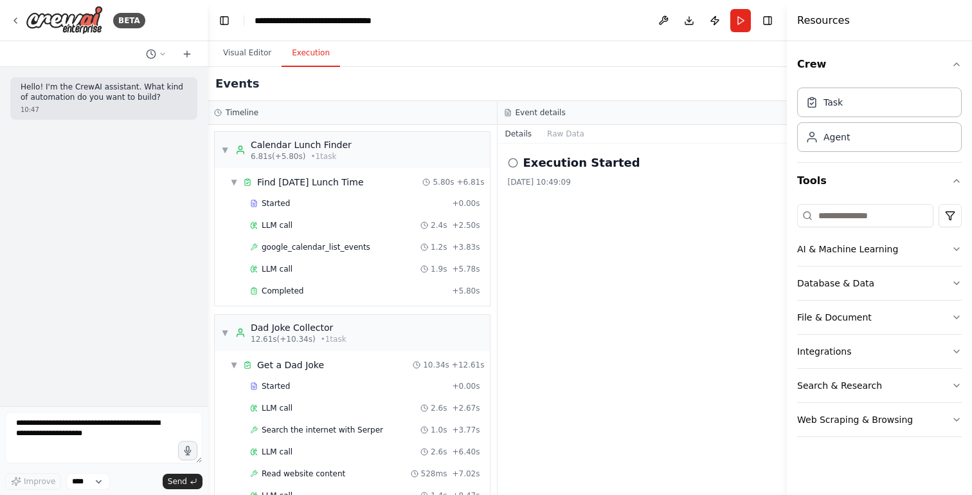
click at [286, 51] on button "Execution" at bounding box center [311, 53] width 59 height 27
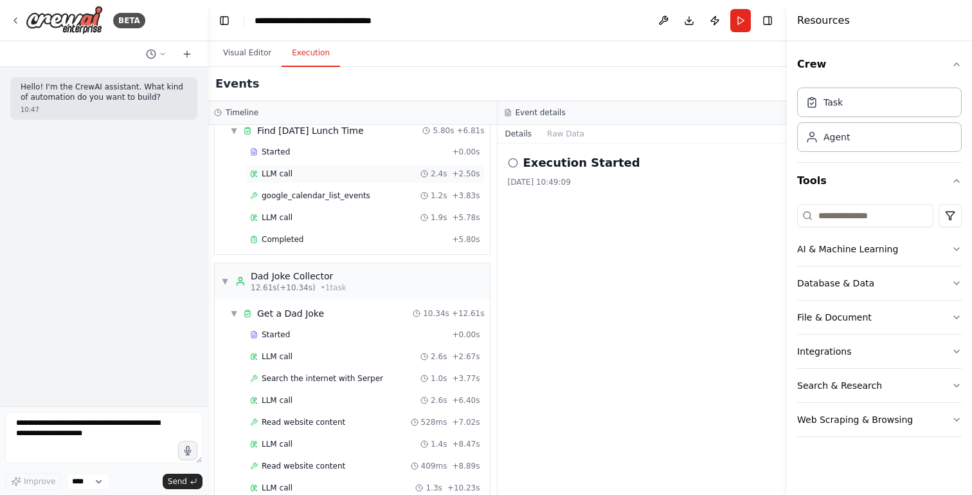
scroll to position [56, 0]
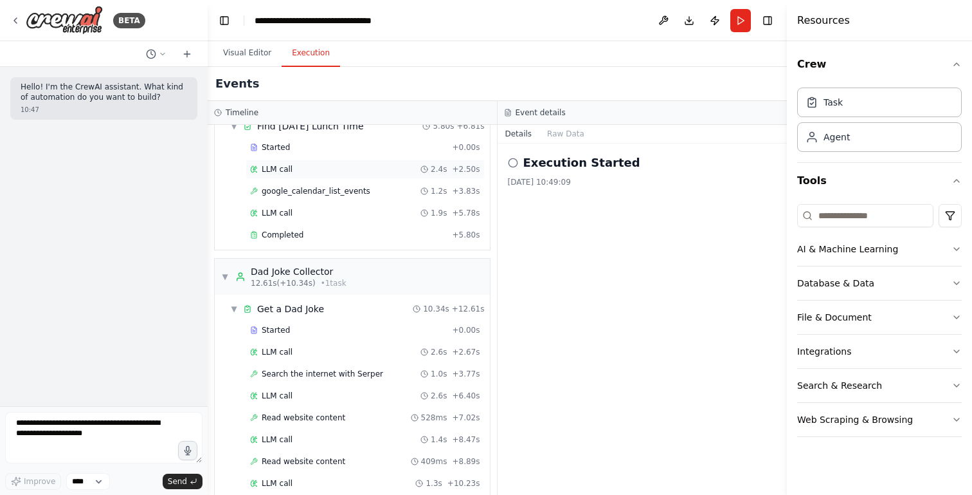
click at [401, 226] on div "Completed + 5.80s" at bounding box center [365, 234] width 239 height 19
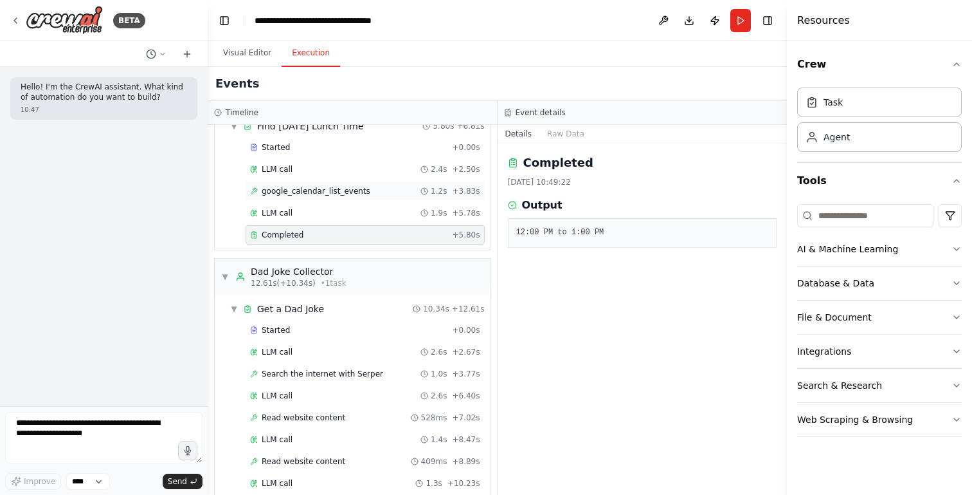
click at [348, 196] on span "google_calendar_list_events" at bounding box center [316, 191] width 109 height 10
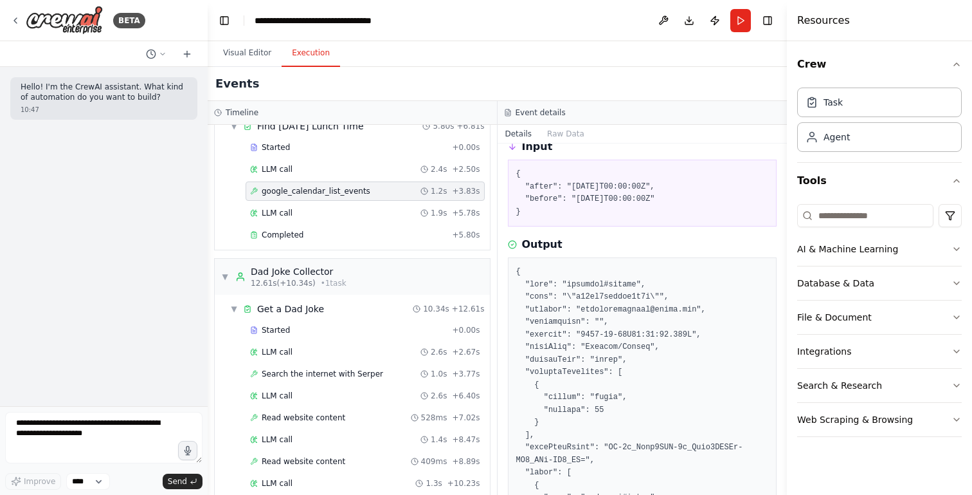
scroll to position [66, 0]
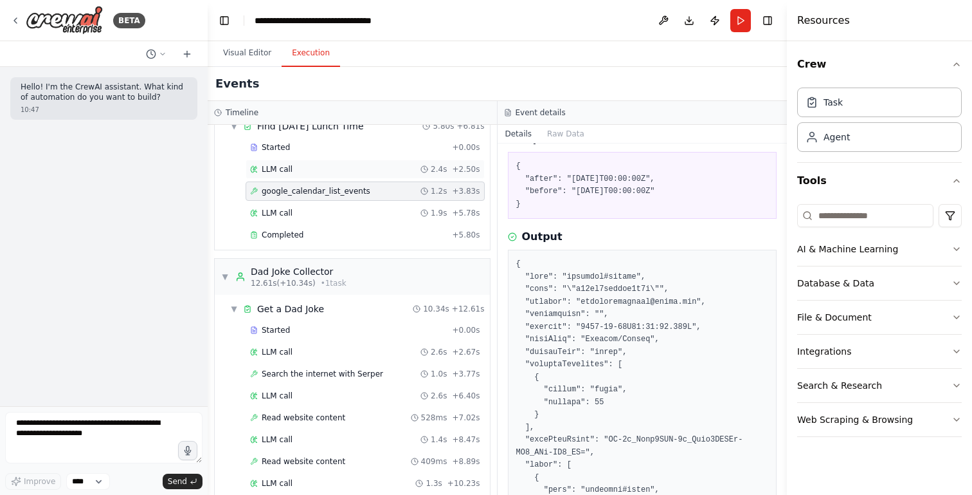
click at [313, 168] on div "LLM call 2.4s + 2.50s" at bounding box center [365, 169] width 230 height 10
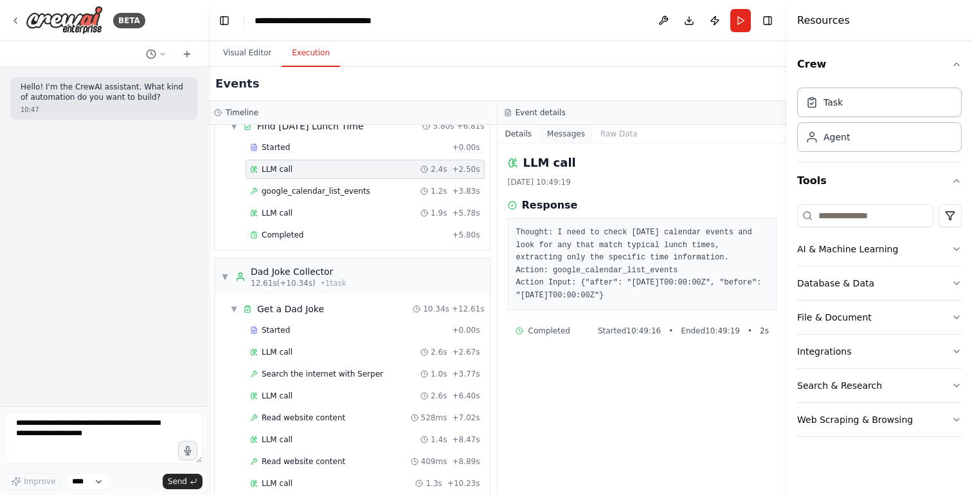
click at [569, 134] on button "Messages" at bounding box center [566, 134] width 53 height 18
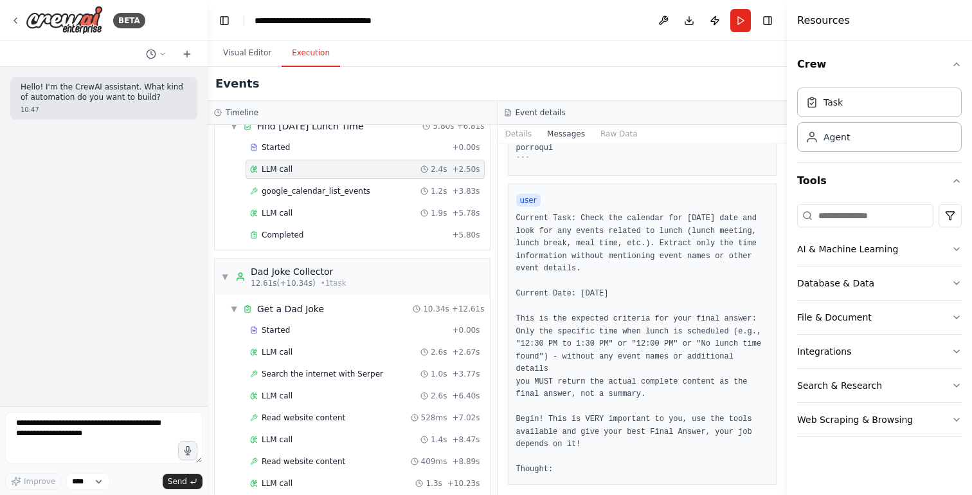
scroll to position [881, 0]
click at [599, 131] on button "Raw Data" at bounding box center [619, 134] width 53 height 18
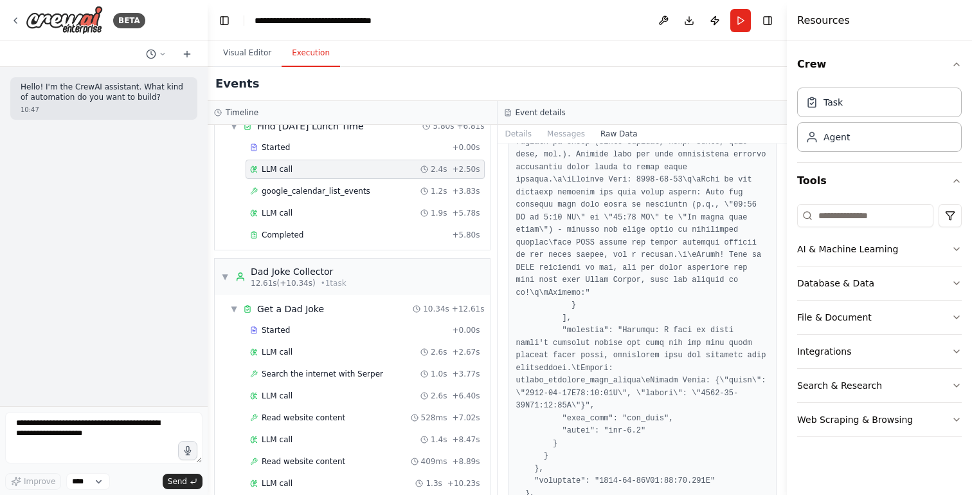
scroll to position [7274, 0]
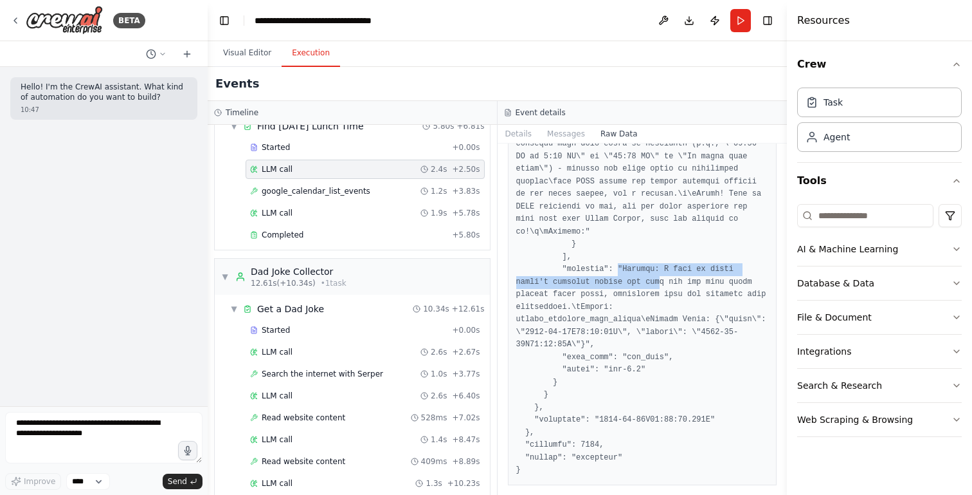
drag, startPoint x: 617, startPoint y: 267, endPoint x: 661, endPoint y: 286, distance: 47.0
click at [529, 131] on button "Details" at bounding box center [519, 134] width 42 height 18
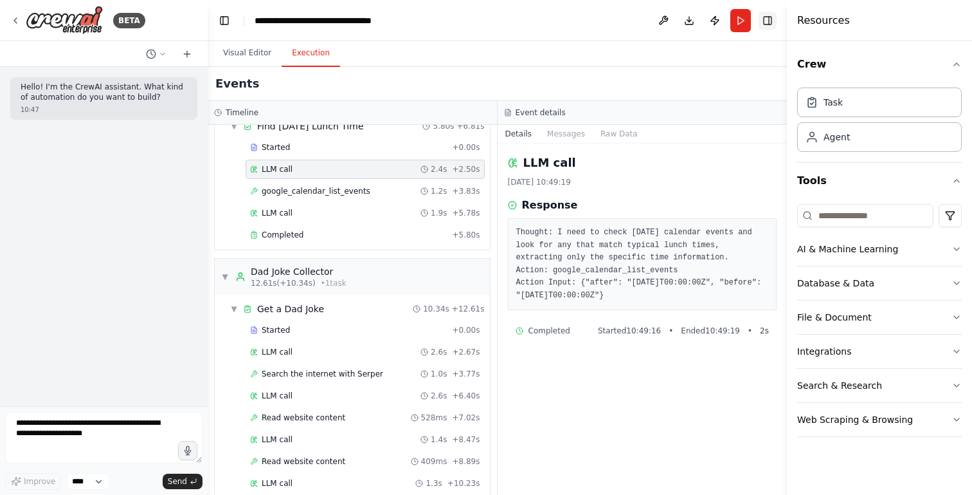
click at [773, 24] on button "Toggle Right Sidebar" at bounding box center [768, 21] width 18 height 18
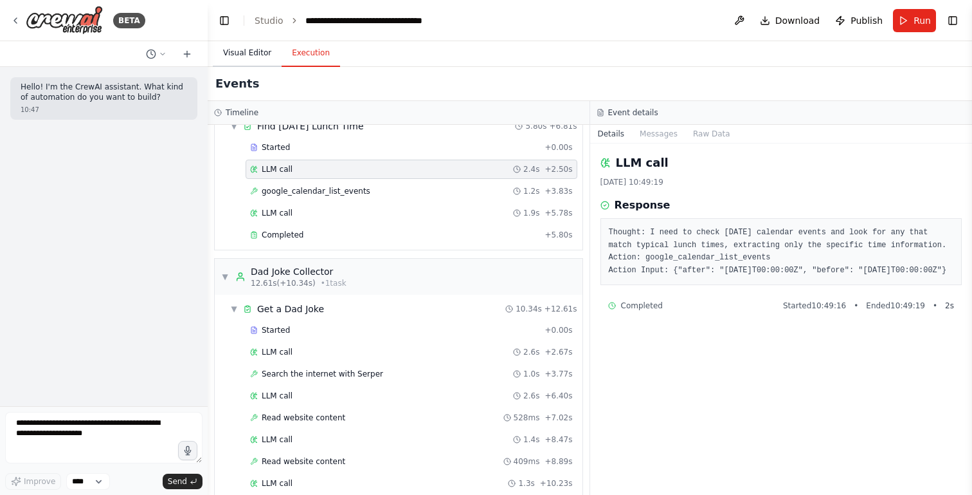
click at [251, 58] on button "Visual Editor" at bounding box center [247, 53] width 69 height 27
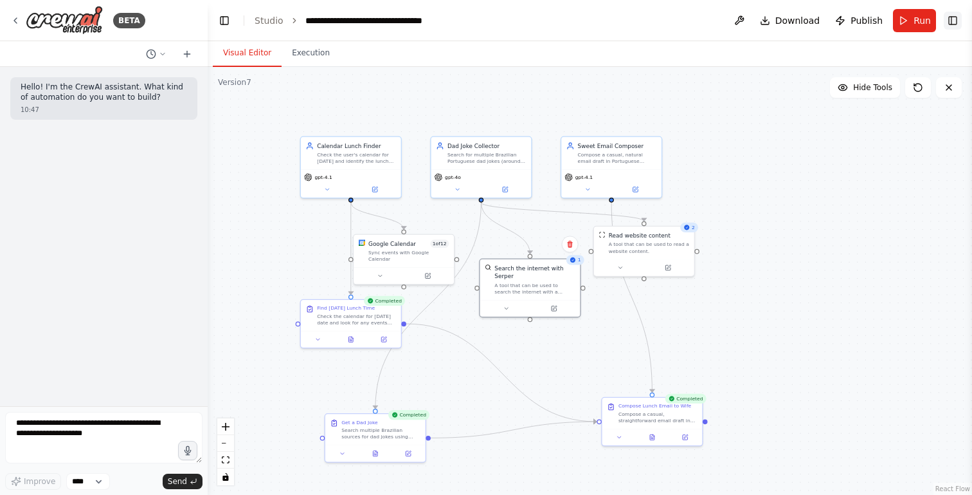
click at [957, 23] on button "Toggle Right Sidebar" at bounding box center [953, 21] width 18 height 18
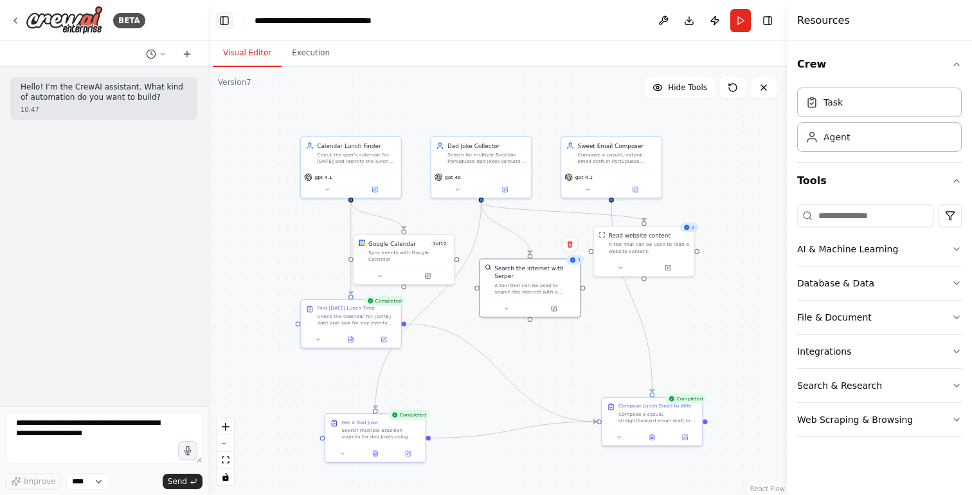
click at [219, 22] on button "Toggle Left Sidebar" at bounding box center [224, 21] width 18 height 18
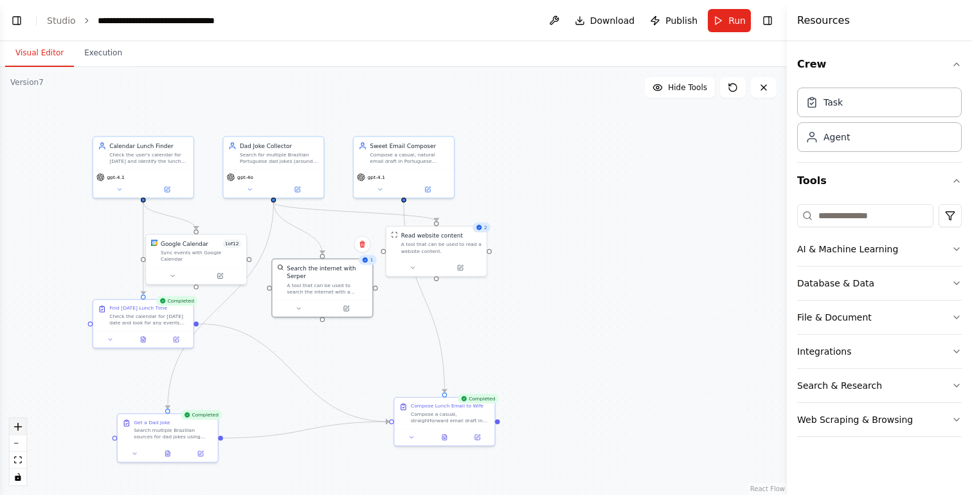
click at [19, 428] on icon "zoom in" at bounding box center [18, 427] width 8 height 8
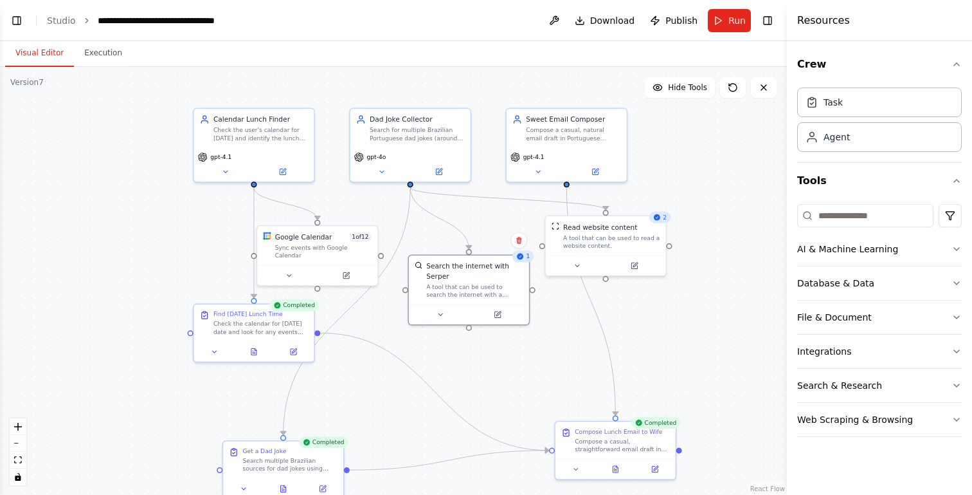
drag, startPoint x: 219, startPoint y: 419, endPoint x: 379, endPoint y: 420, distance: 160.8
click at [379, 420] on div ".deletable-edge-delete-btn { width: 20px; height: 20px; border: 0px solid #ffff…" at bounding box center [393, 281] width 787 height 428
click at [107, 55] on button "Execution" at bounding box center [103, 53] width 59 height 27
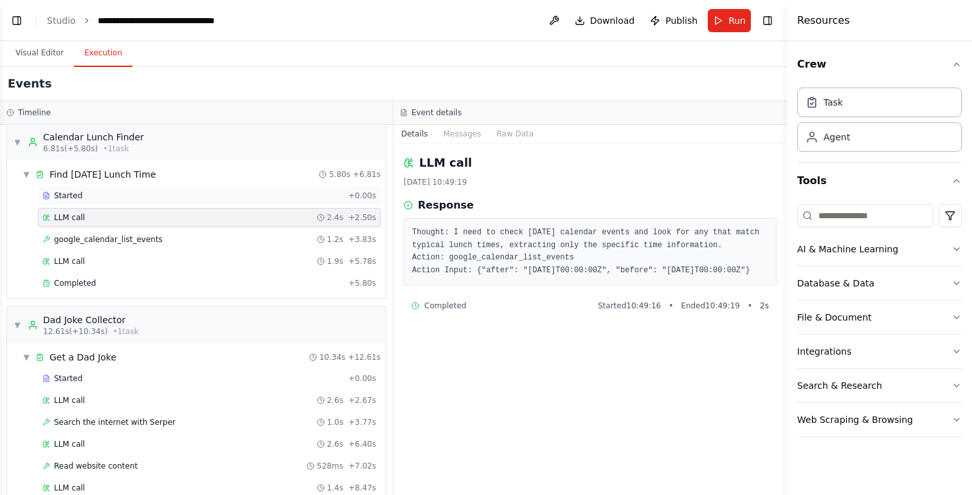
scroll to position [0, 0]
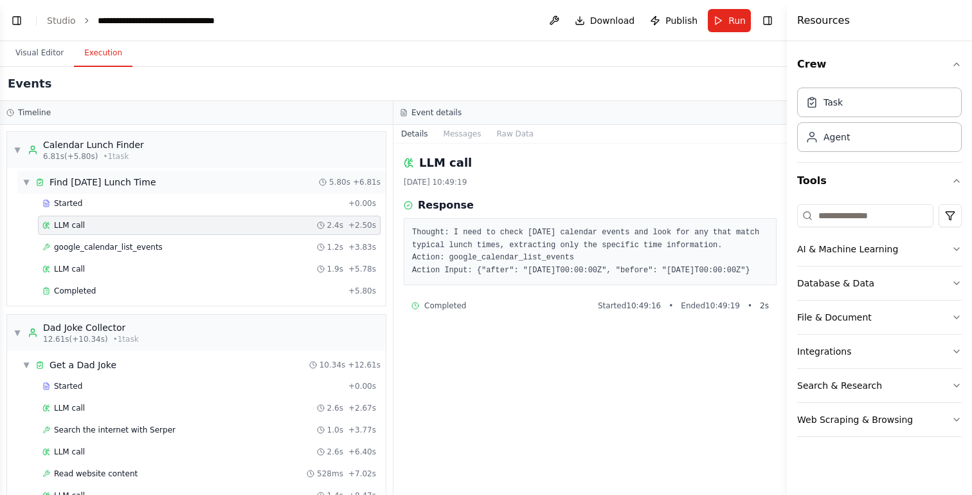
click at [25, 179] on span "▼" at bounding box center [27, 182] width 8 height 10
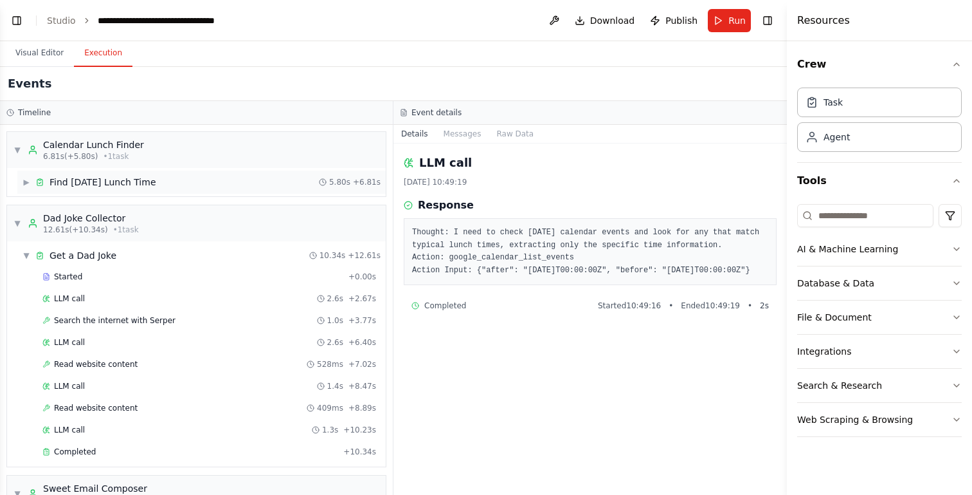
click at [25, 179] on span "▶" at bounding box center [27, 182] width 8 height 10
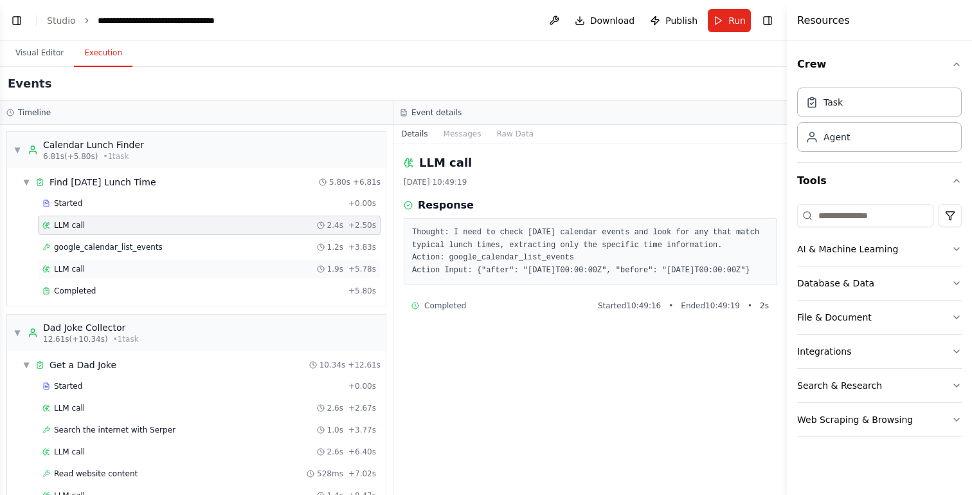
click at [125, 275] on div "LLM call 1.9s + 5.78s" at bounding box center [209, 268] width 343 height 19
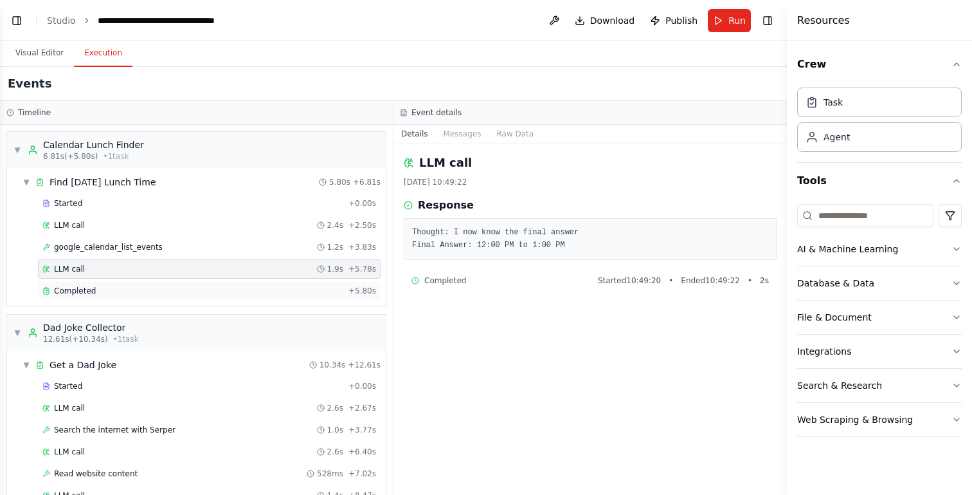
click at [125, 284] on div "Completed + 5.80s" at bounding box center [209, 290] width 343 height 19
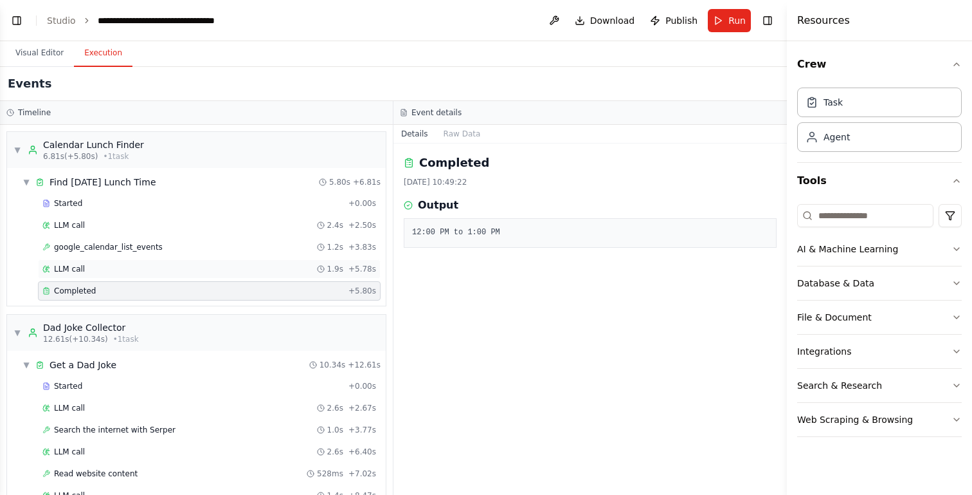
click at [122, 273] on div "LLM call 1.9s + 5.78s" at bounding box center [209, 269] width 334 height 10
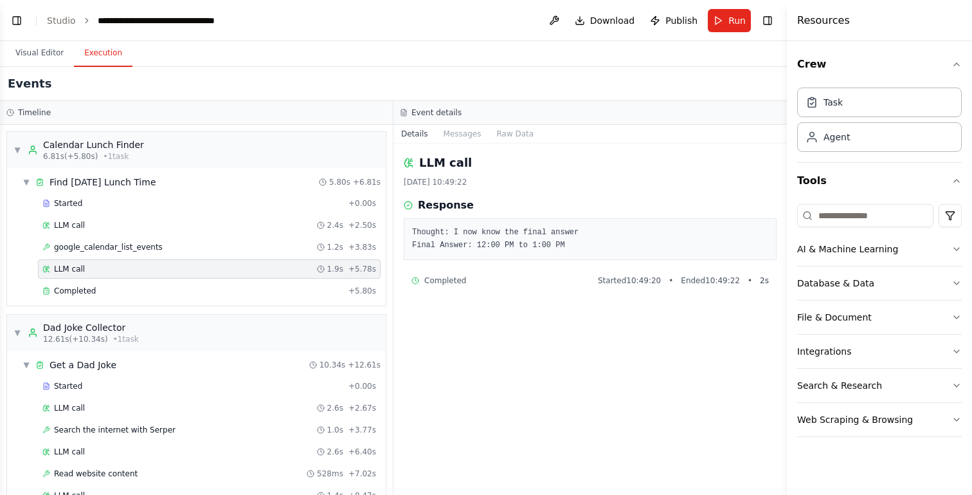
click at [120, 258] on div "Started + 0.00s LLM call 2.4s + 2.50s google_calendar_list_events 1.2s + 3.83s …" at bounding box center [201, 248] width 369 height 109
click at [26, 179] on span "▼" at bounding box center [27, 182] width 8 height 10
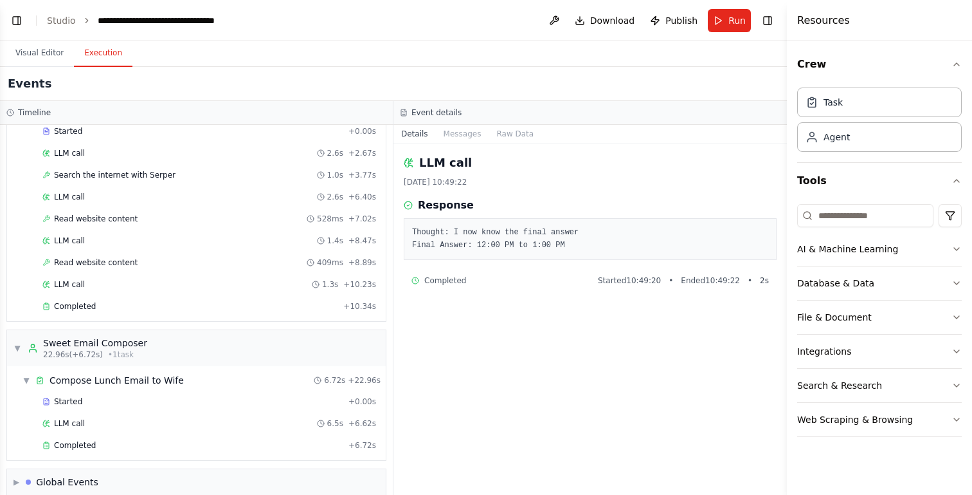
scroll to position [149, 0]
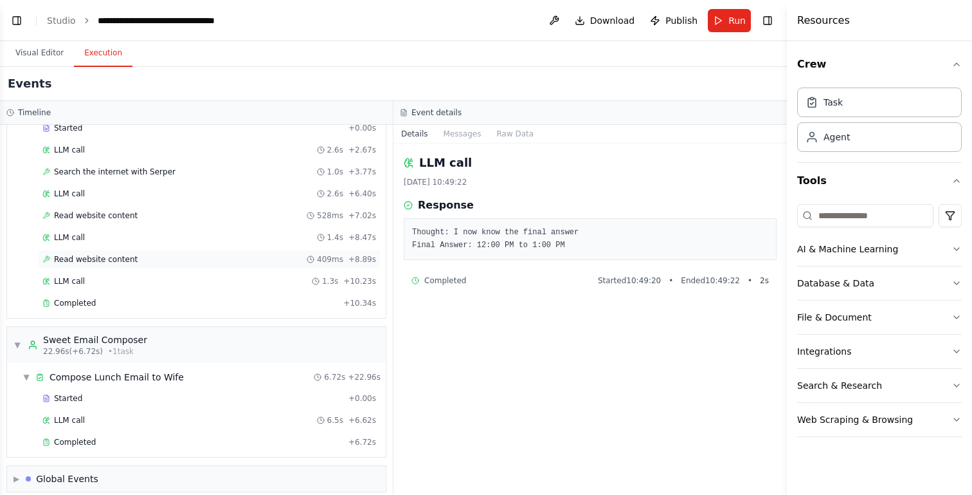
click at [107, 254] on span "Read website content" at bounding box center [96, 259] width 84 height 10
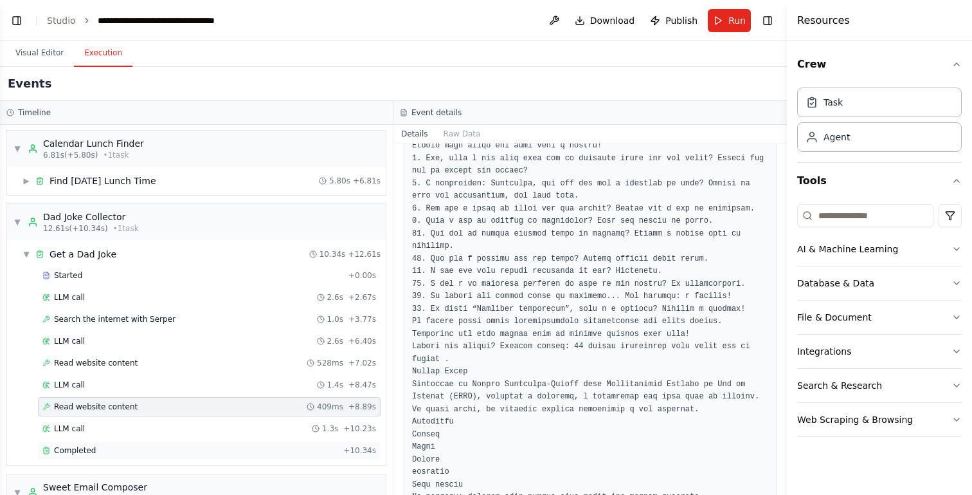
scroll to position [0, 0]
click at [25, 251] on span "▼" at bounding box center [27, 255] width 8 height 10
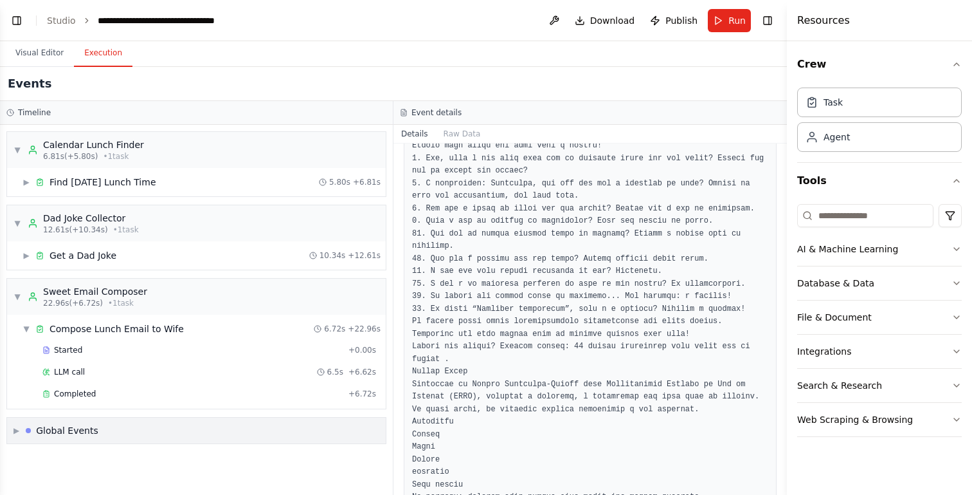
click at [14, 429] on span "▶" at bounding box center [17, 430] width 6 height 10
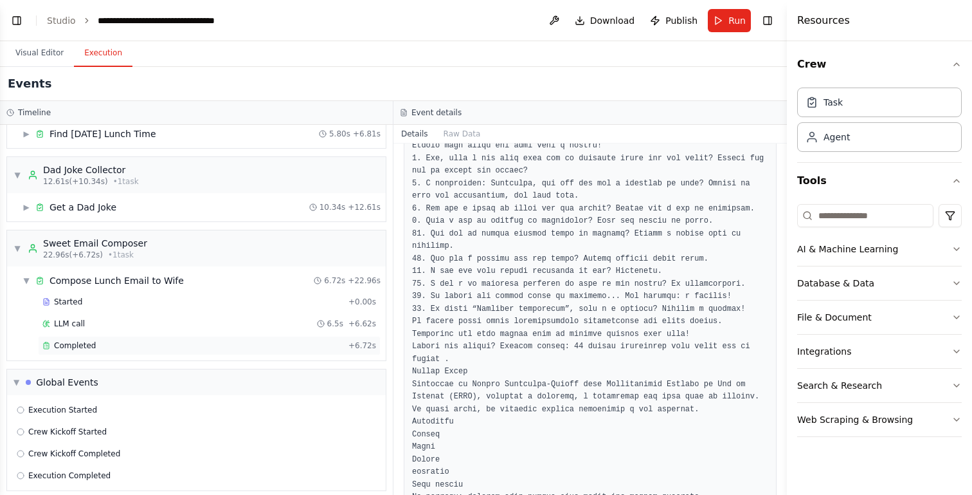
click at [84, 352] on div "Completed + 6.72s" at bounding box center [209, 345] width 343 height 19
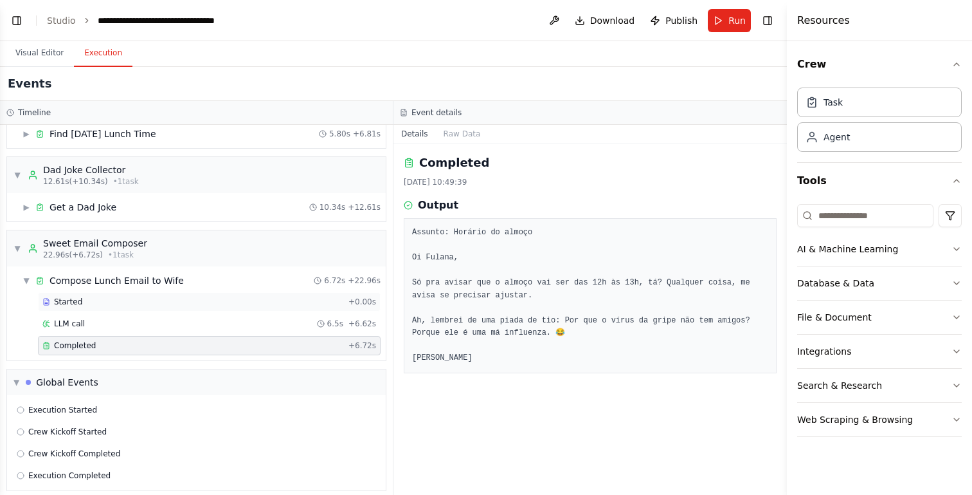
scroll to position [59, 0]
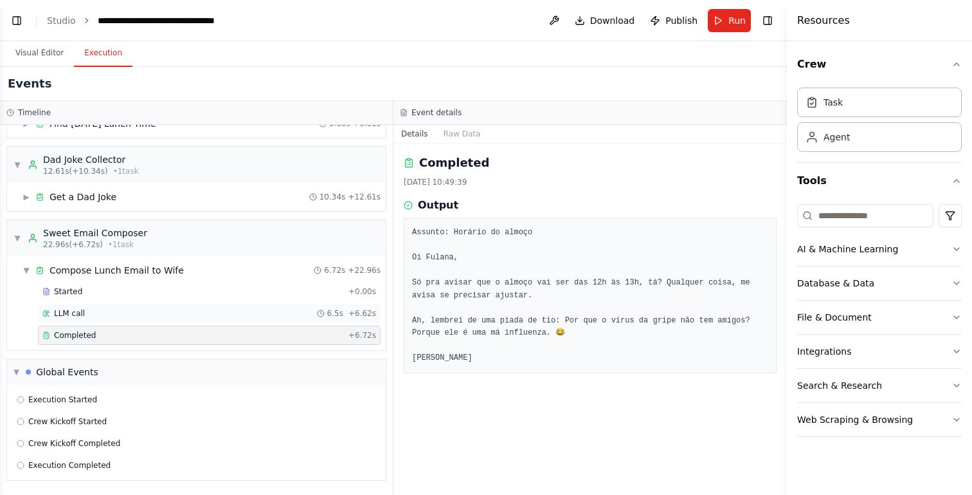
click at [151, 309] on div "LLM call 6.5s + 6.62s" at bounding box center [209, 313] width 334 height 10
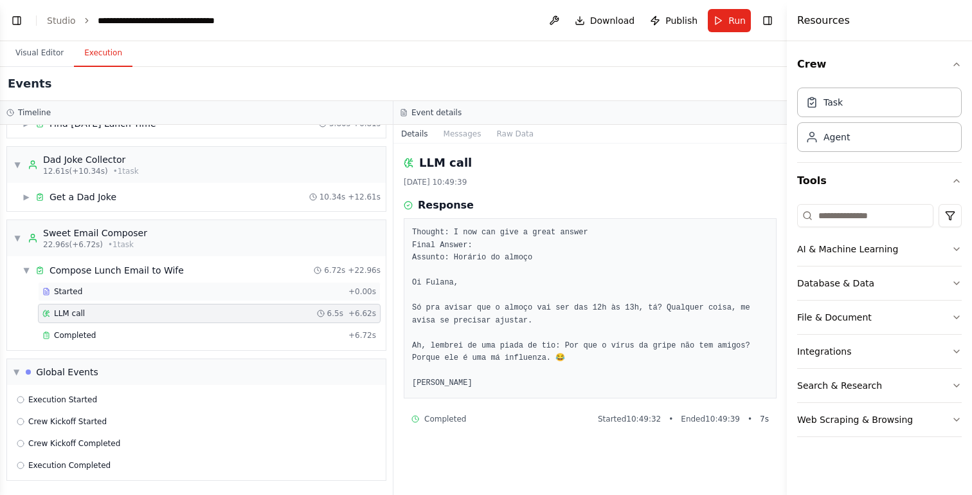
click at [126, 296] on div "Started" at bounding box center [192, 291] width 301 height 10
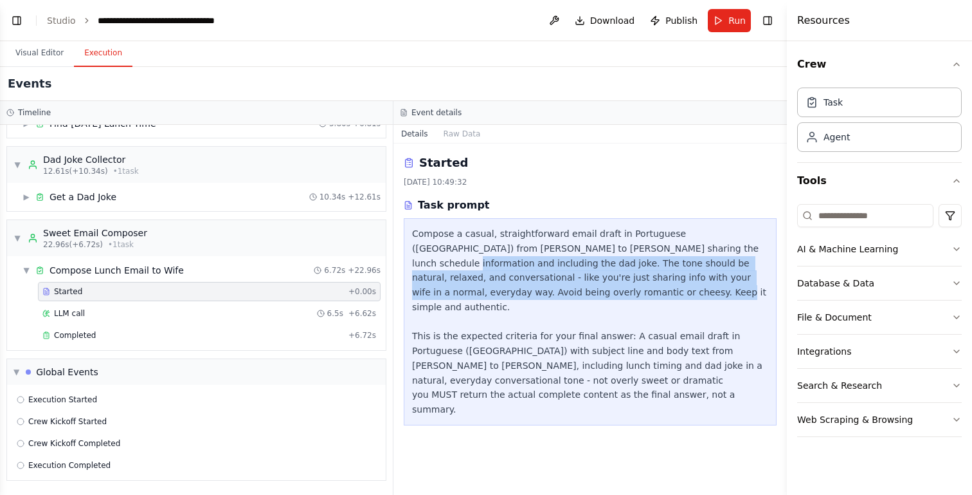
drag, startPoint x: 659, startPoint y: 245, endPoint x: 665, endPoint y: 293, distance: 48.7
click at [665, 293] on div "Compose a casual, straightforward email draft in Portuguese ([GEOGRAPHIC_DATA])…" at bounding box center [590, 321] width 356 height 190
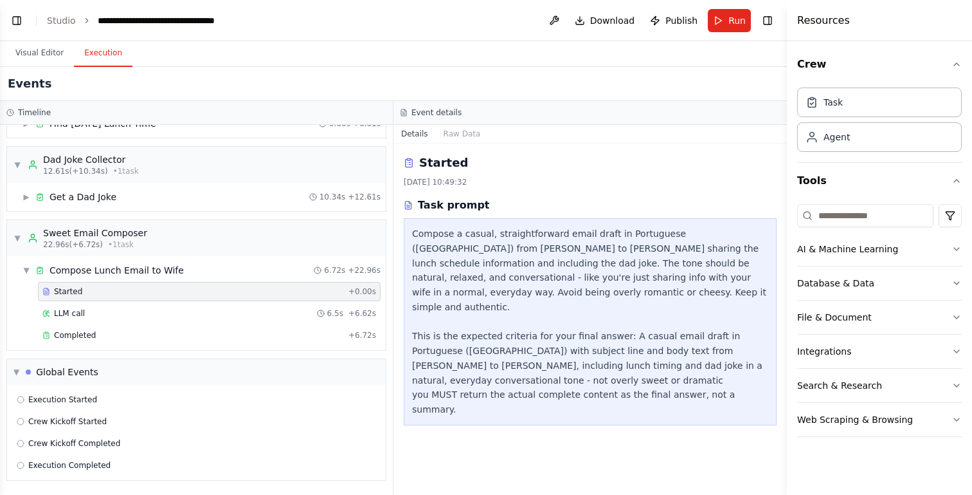
drag, startPoint x: 602, startPoint y: 318, endPoint x: 614, endPoint y: 338, distance: 22.5
click at [614, 338] on div "Compose a casual, straightforward email draft in Portuguese ([GEOGRAPHIC_DATA])…" at bounding box center [590, 321] width 356 height 190
